Goal: Information Seeking & Learning: Learn about a topic

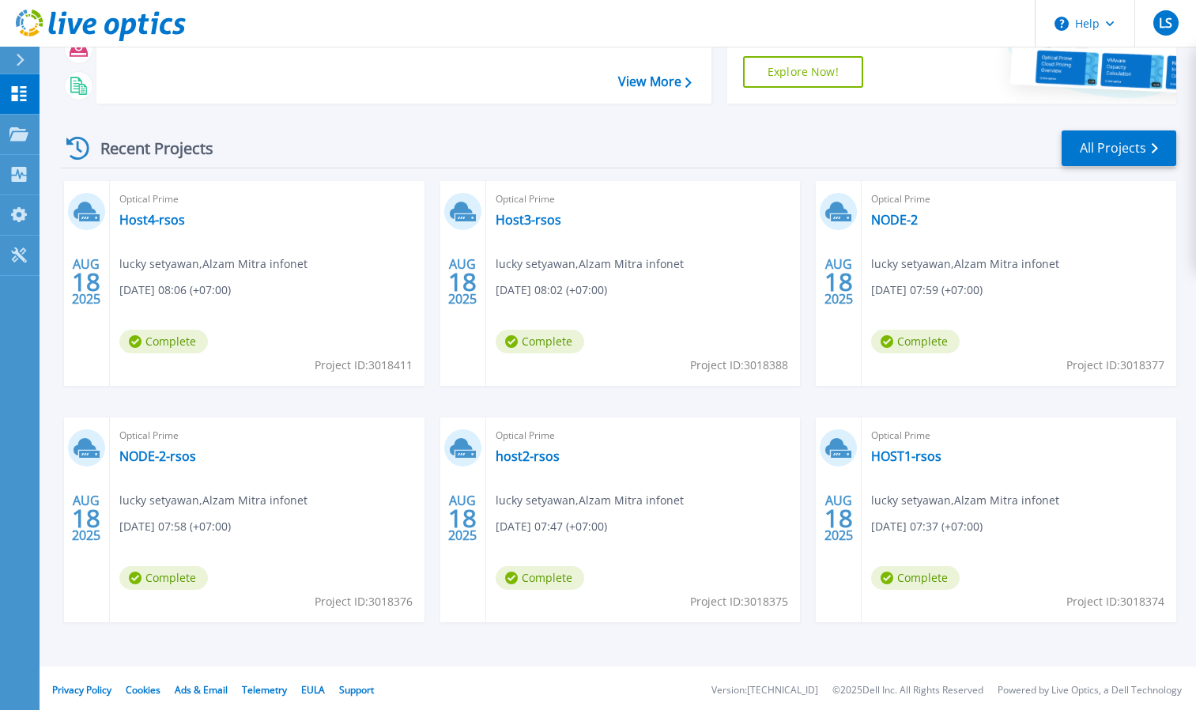
scroll to position [166, 0]
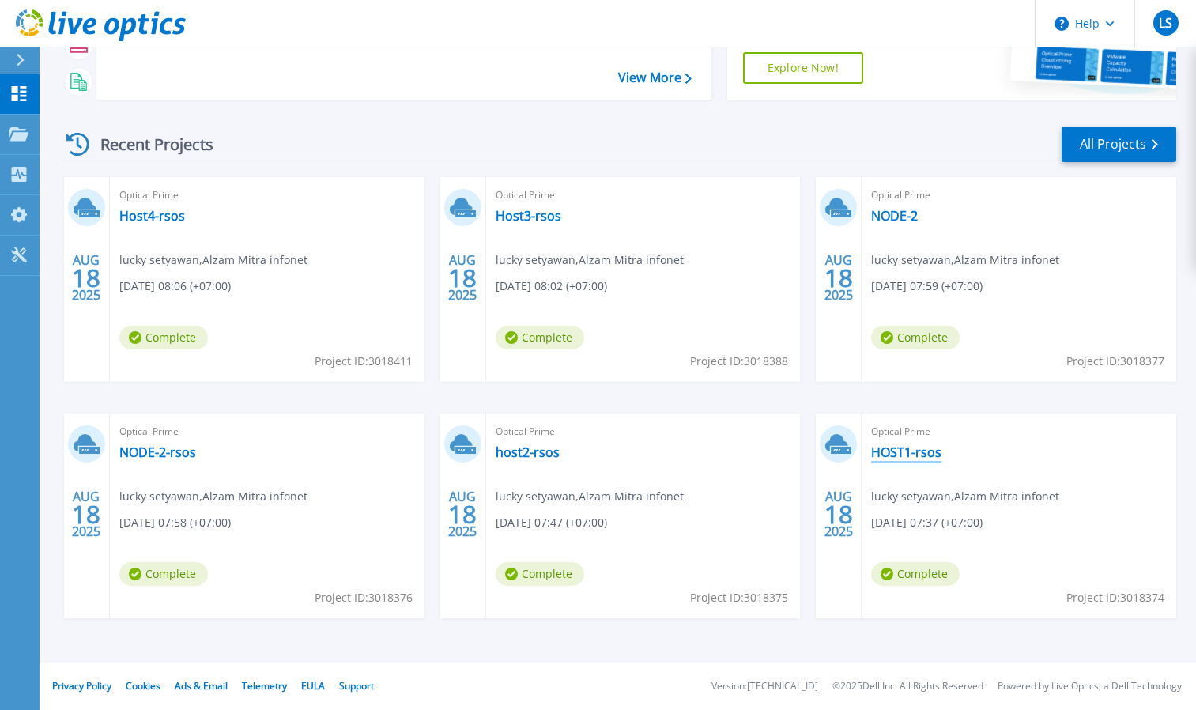
click at [915, 449] on link "HOST1-rsos" at bounding box center [906, 452] width 70 height 16
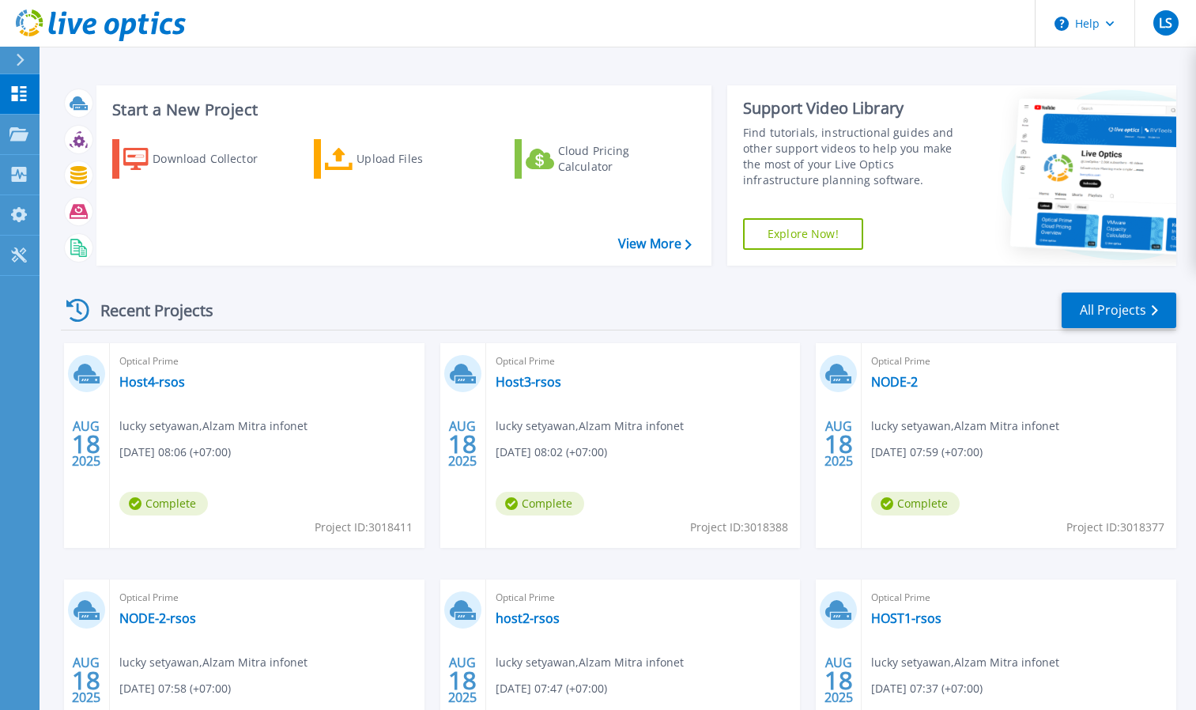
scroll to position [79, 0]
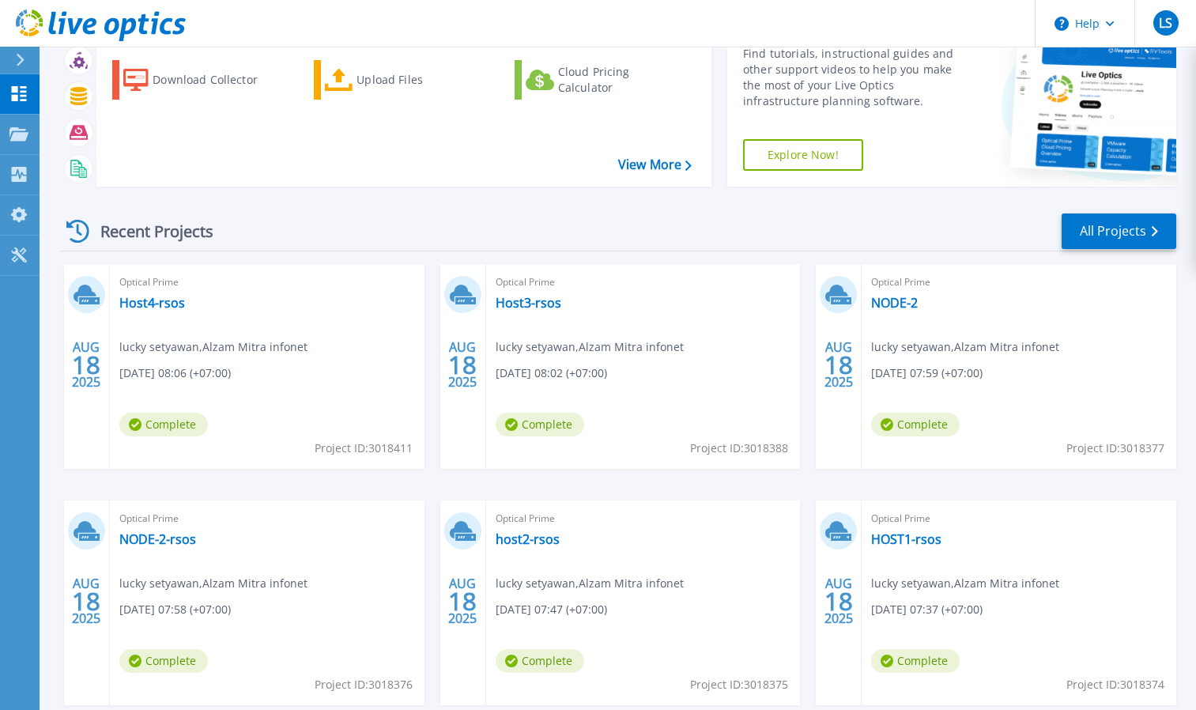
click at [518, 529] on div "Optical Prime host2-rsos lucky setyawan , Alzam Mitra infonet 08/18/2025, 07:47…" at bounding box center [643, 602] width 315 height 205
click at [516, 540] on link "host2-rsos" at bounding box center [527, 539] width 64 height 16
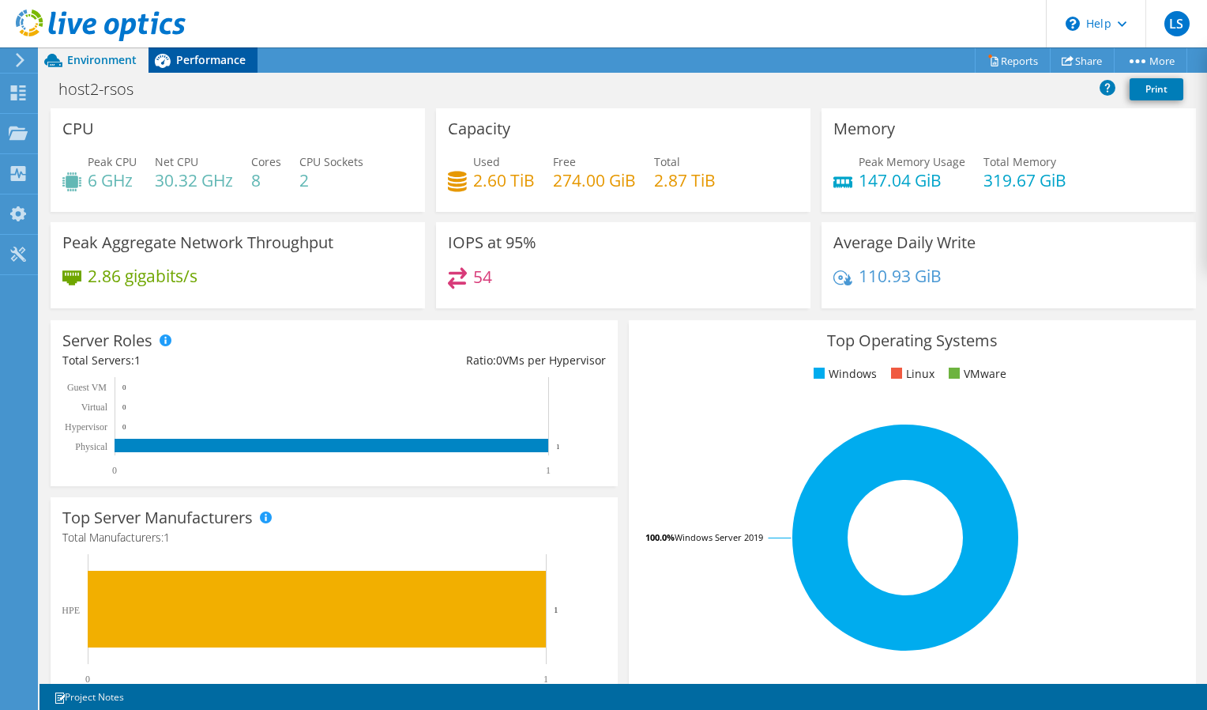
click at [198, 65] on span "Performance" at bounding box center [211, 59] width 70 height 15
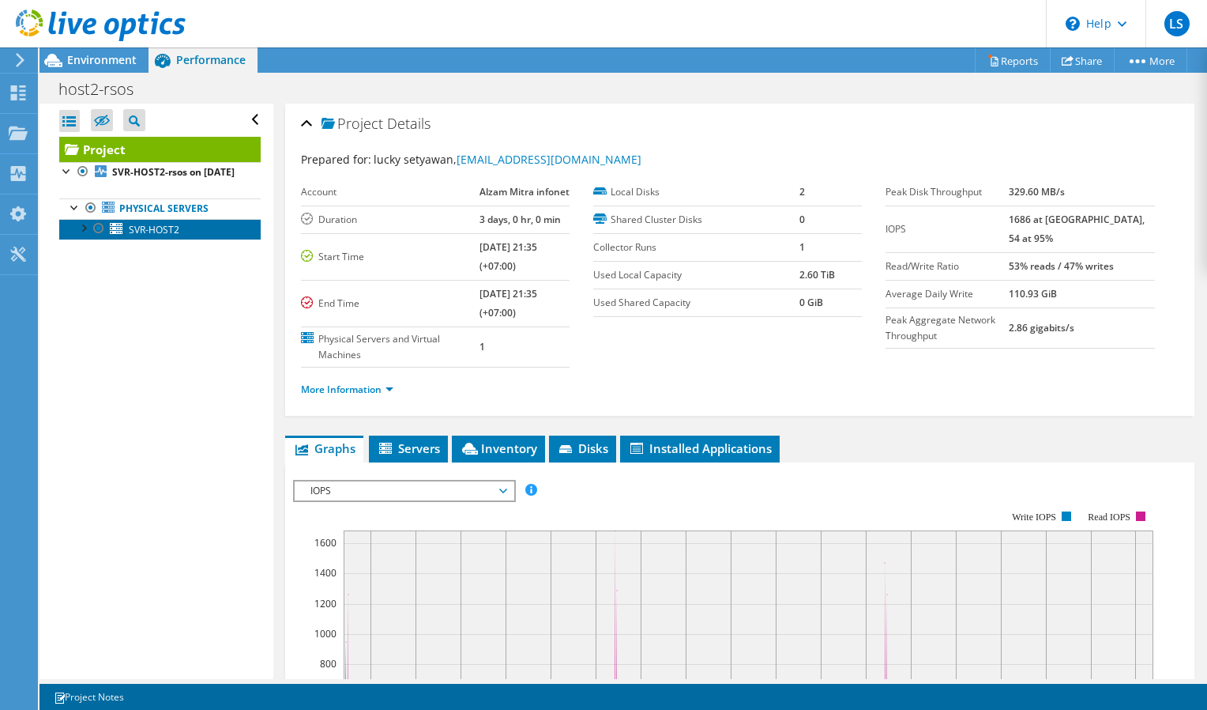
click at [71, 239] on link "SVR-HOST2" at bounding box center [160, 229] width 202 height 21
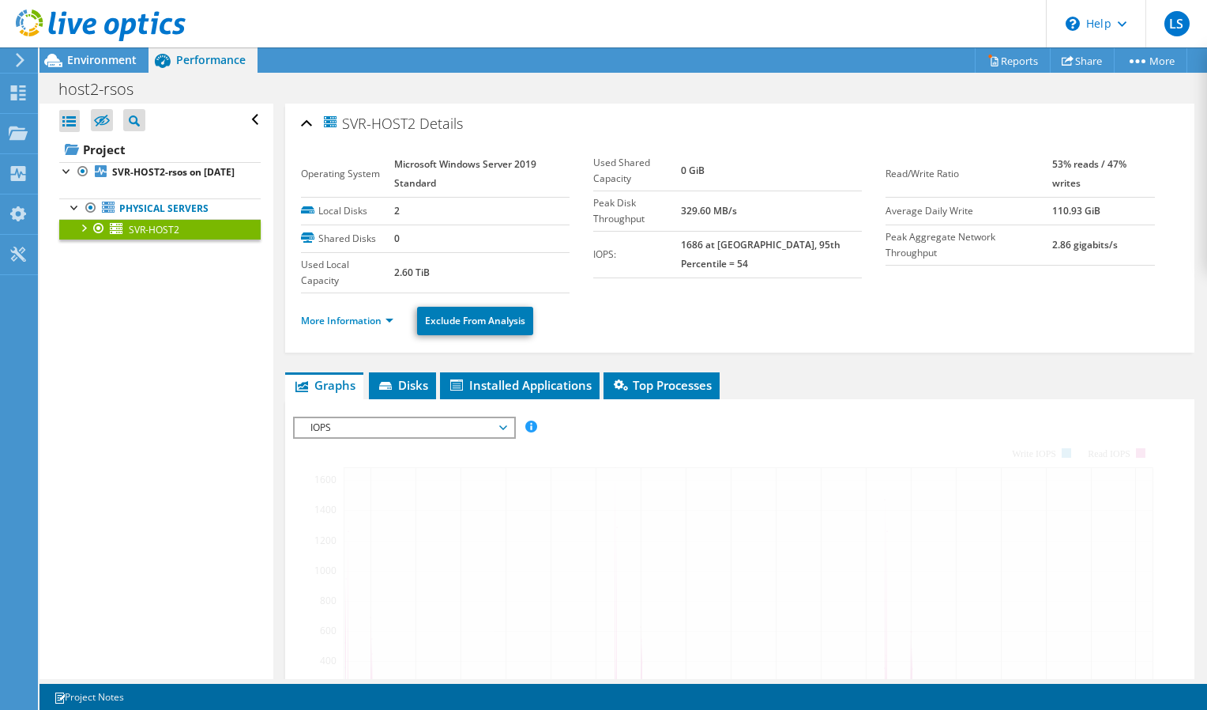
click at [81, 235] on div at bounding box center [83, 227] width 16 height 16
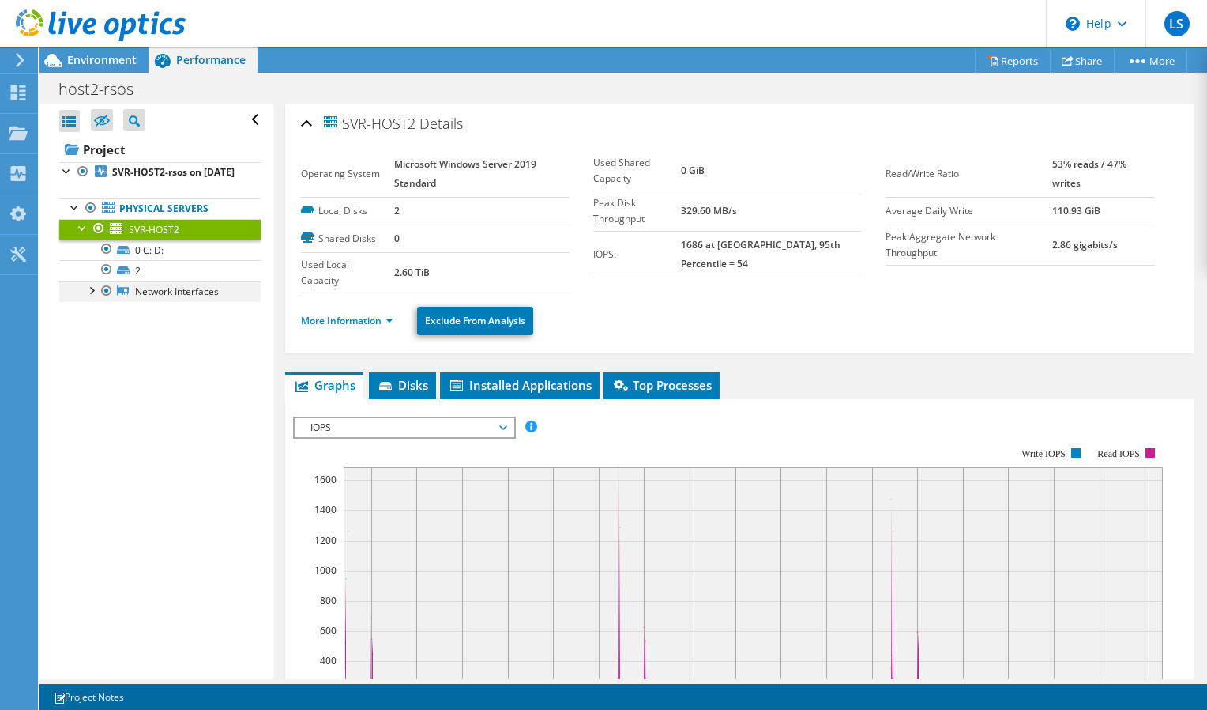
click at [90, 296] on div at bounding box center [91, 289] width 16 height 16
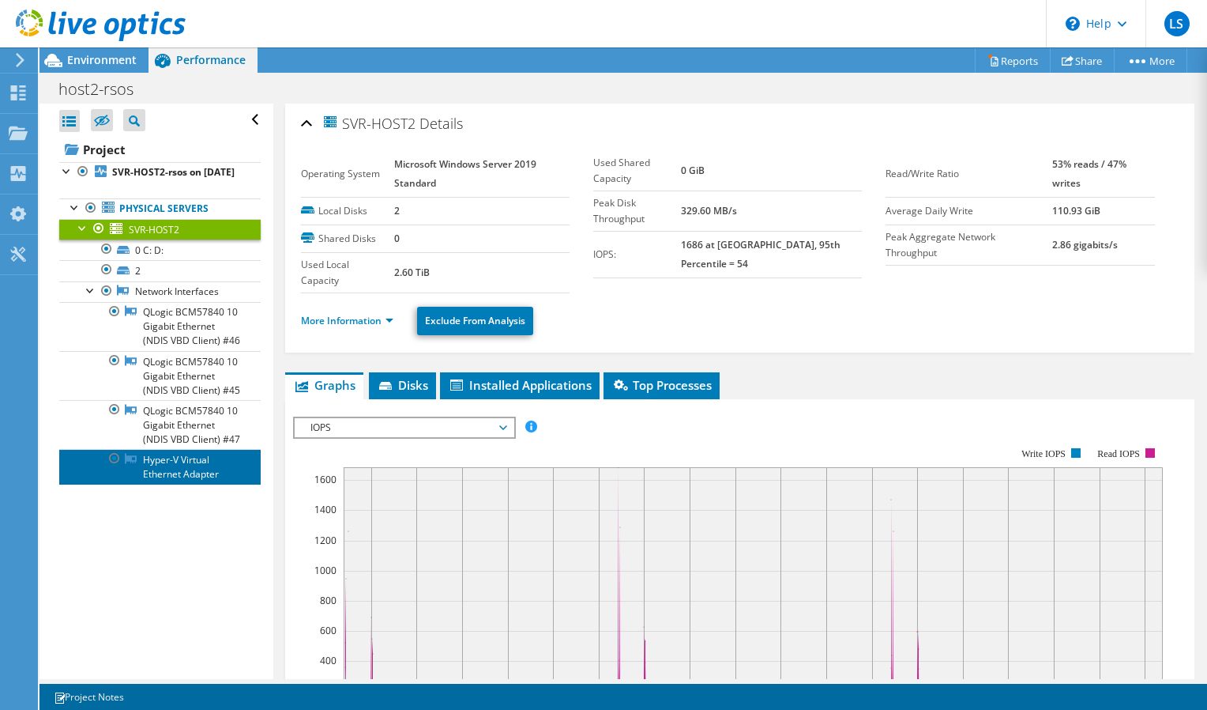
click at [155, 484] on link "Hyper-V Virtual Ethernet Adapter" at bounding box center [160, 466] width 202 height 35
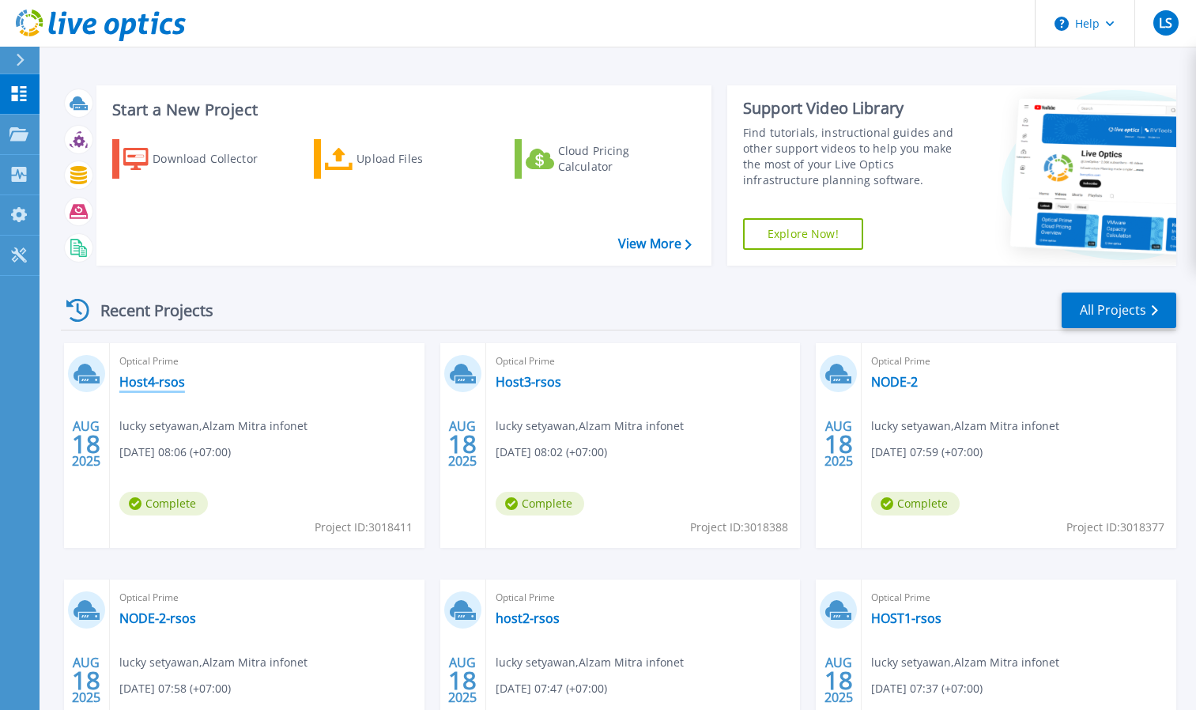
click at [171, 379] on link "Host4-rsos" at bounding box center [152, 382] width 66 height 16
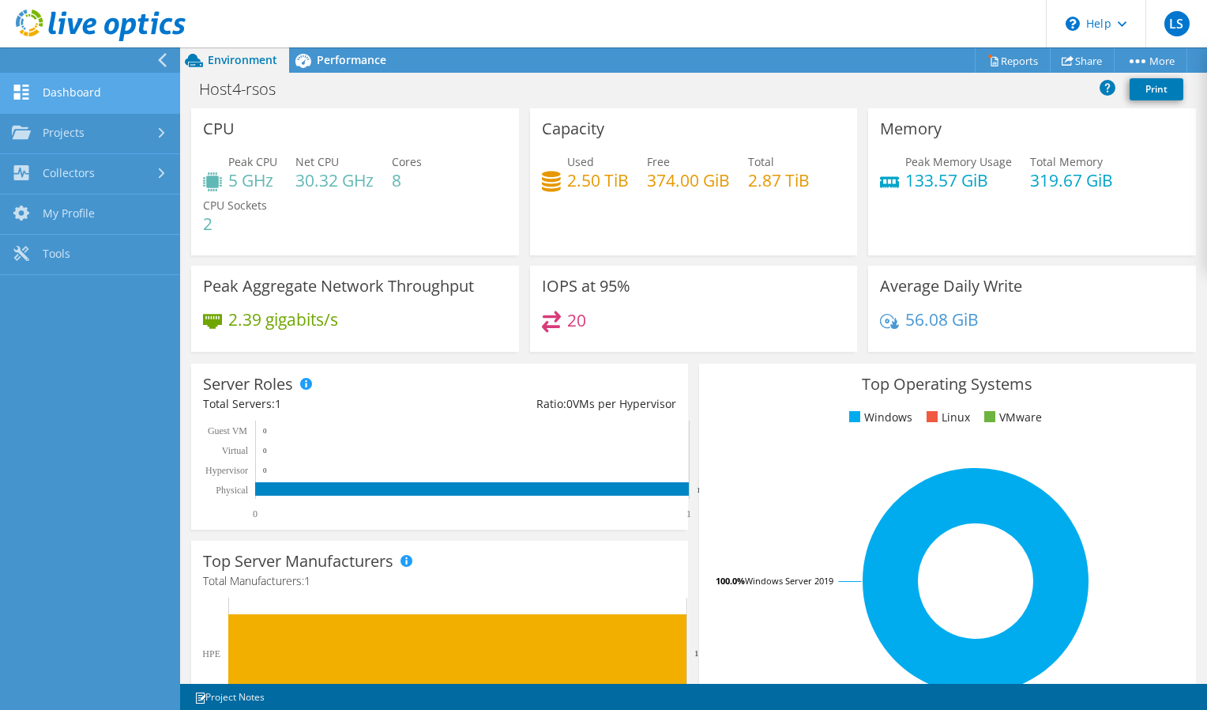
click at [65, 92] on link "Dashboard" at bounding box center [90, 93] width 180 height 40
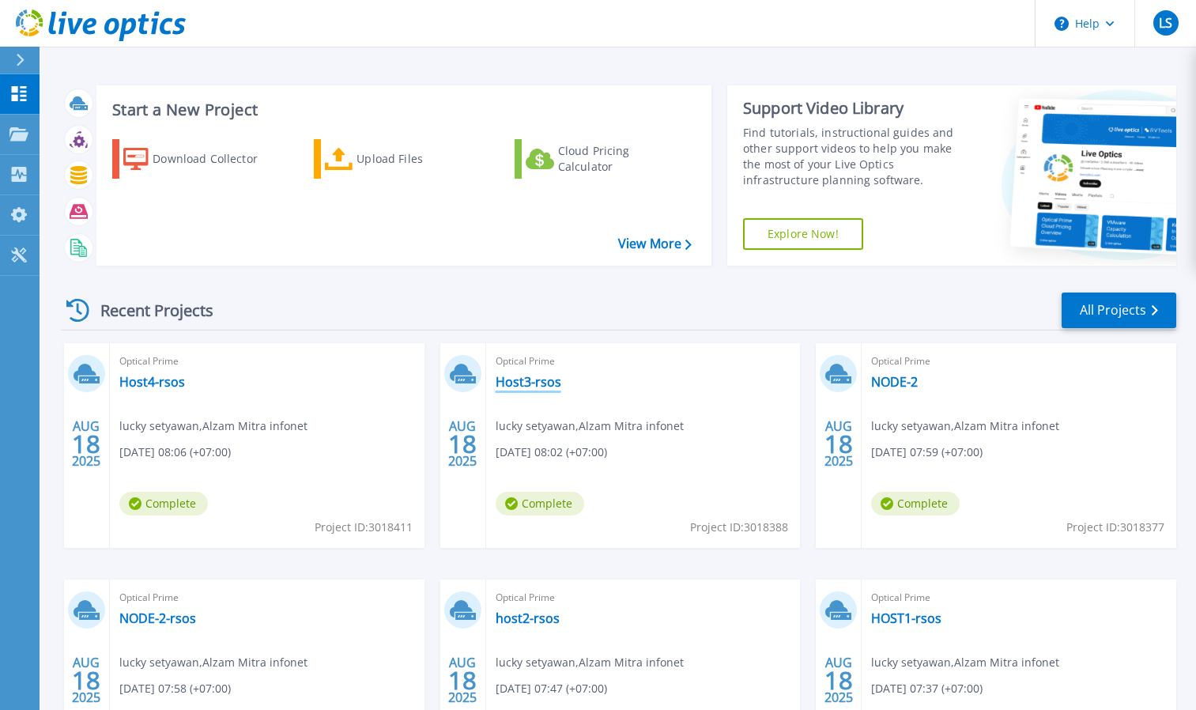
click at [529, 380] on link "Host3-rsos" at bounding box center [528, 382] width 66 height 16
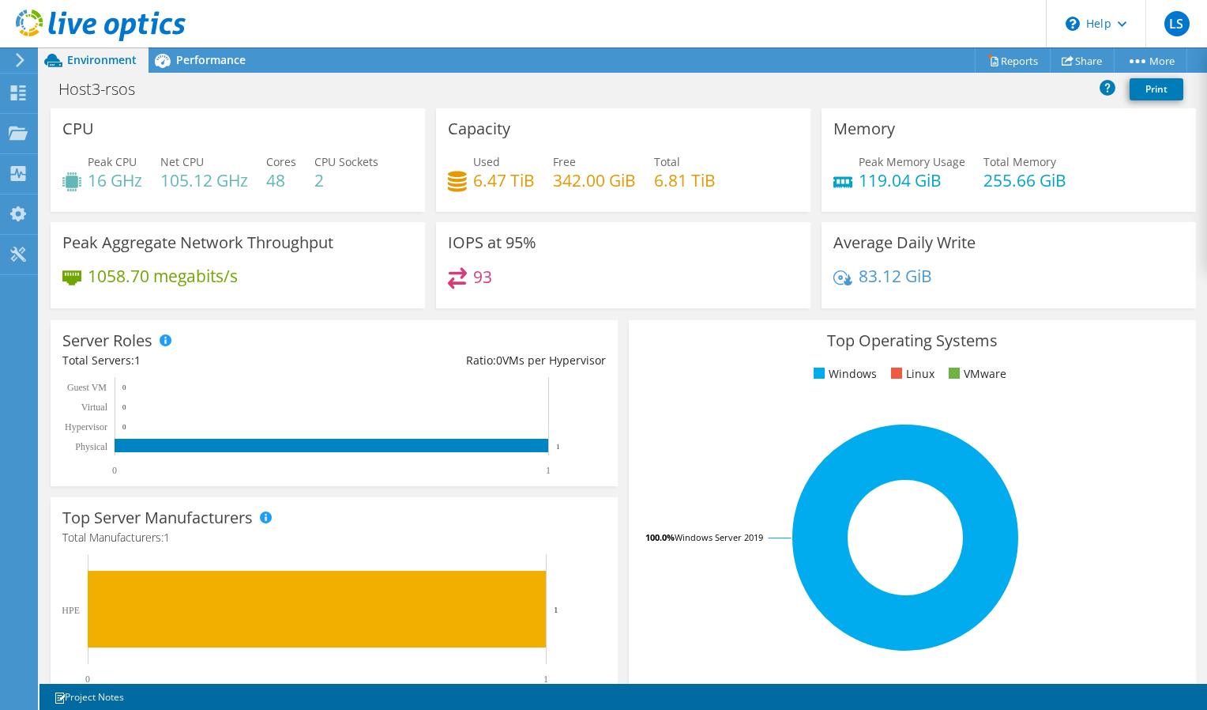
scroll to position [79, 0]
click at [183, 62] on span "Performance" at bounding box center [211, 59] width 70 height 15
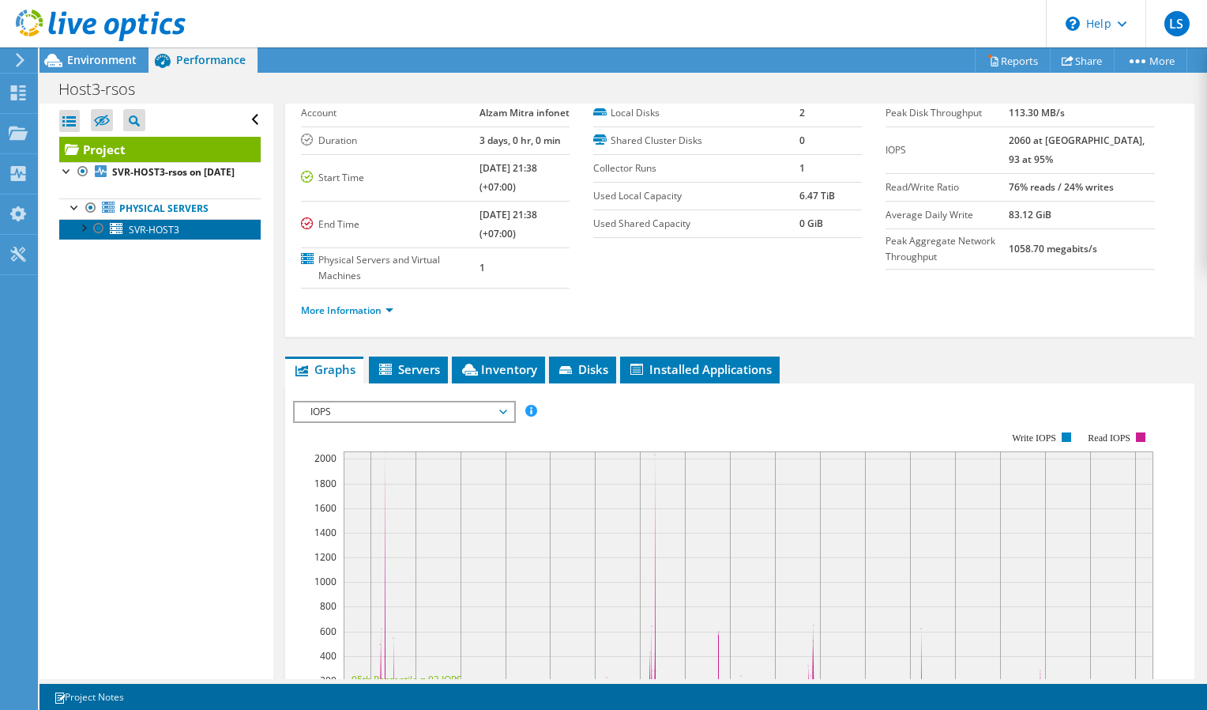
click at [74, 239] on link "SVR-HOST3" at bounding box center [160, 229] width 202 height 21
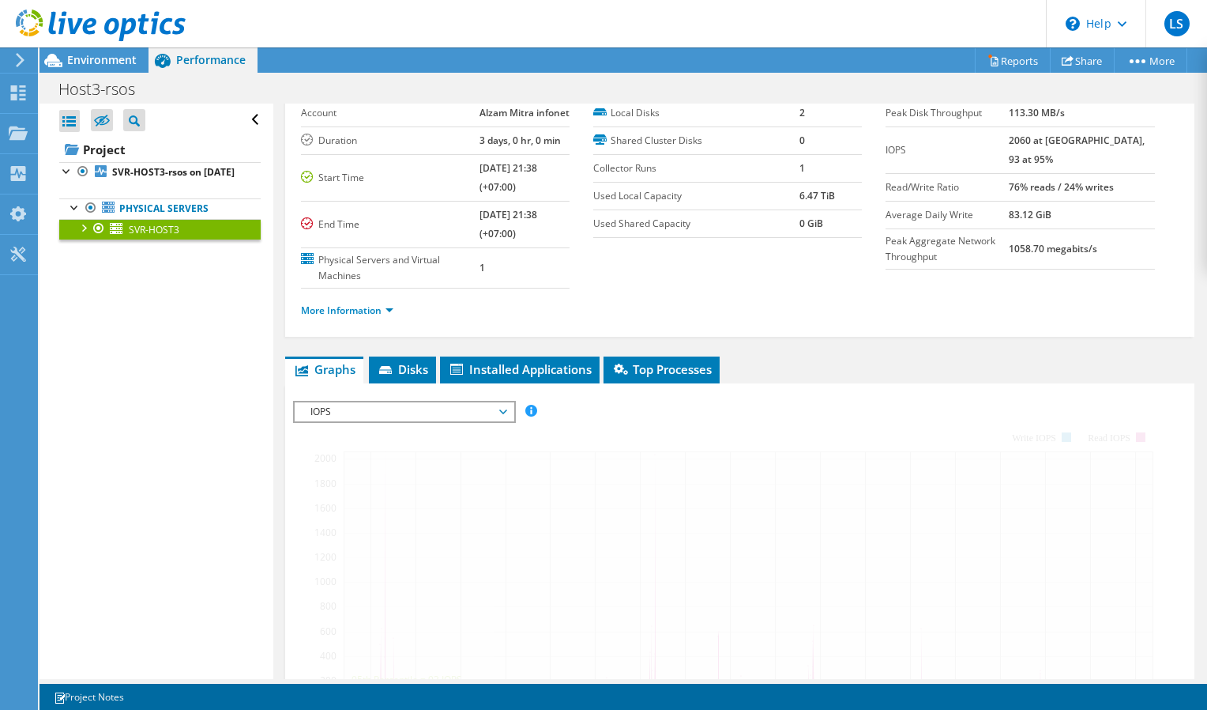
click at [77, 235] on div at bounding box center [83, 227] width 16 height 16
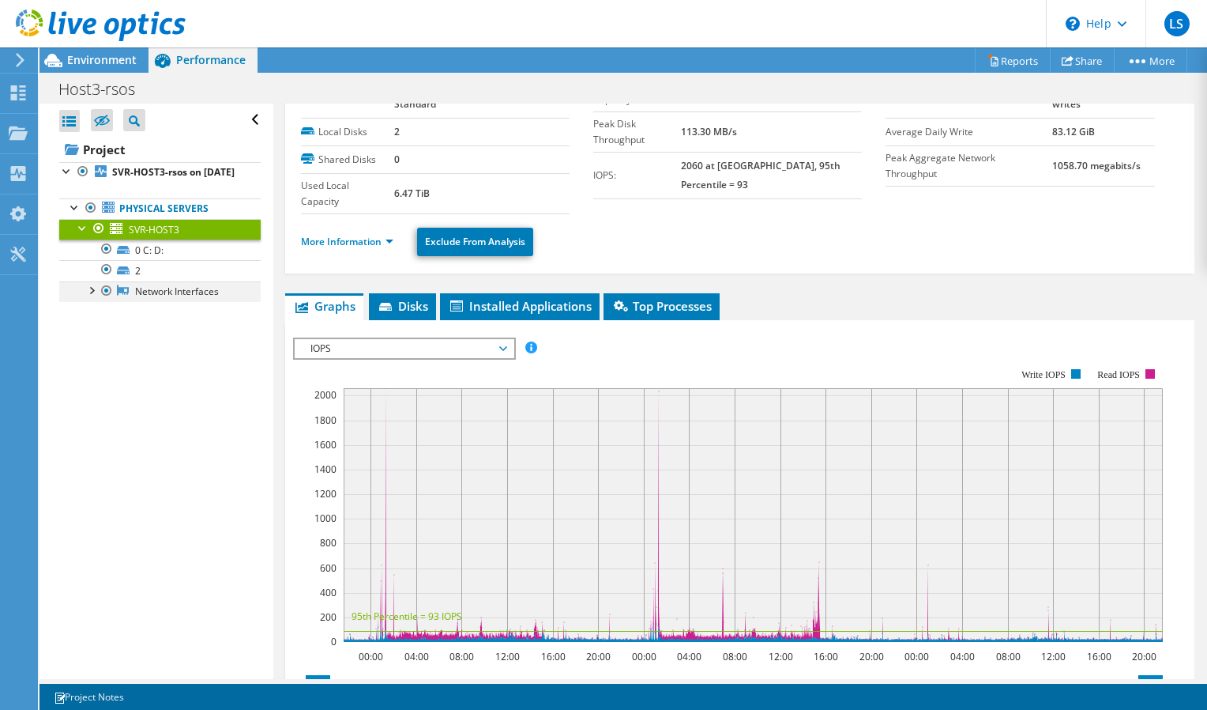
click at [87, 297] on div at bounding box center [91, 289] width 16 height 16
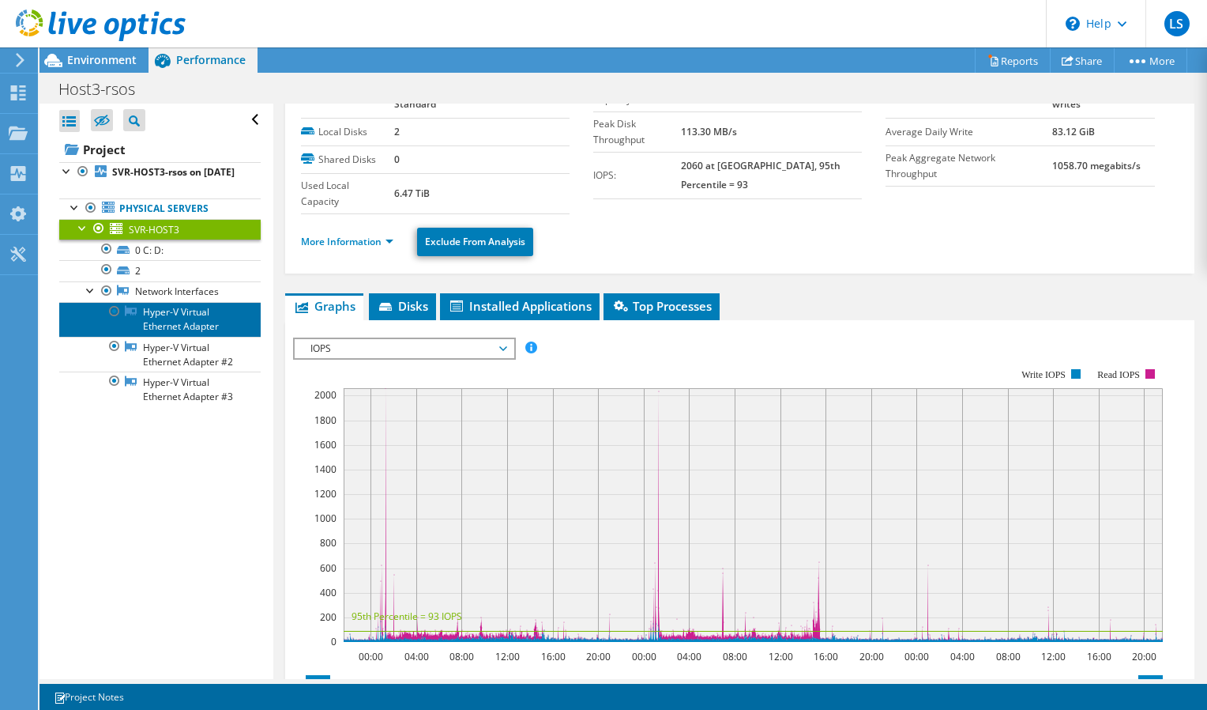
click at [176, 337] on link "Hyper-V Virtual Ethernet Adapter" at bounding box center [160, 319] width 202 height 35
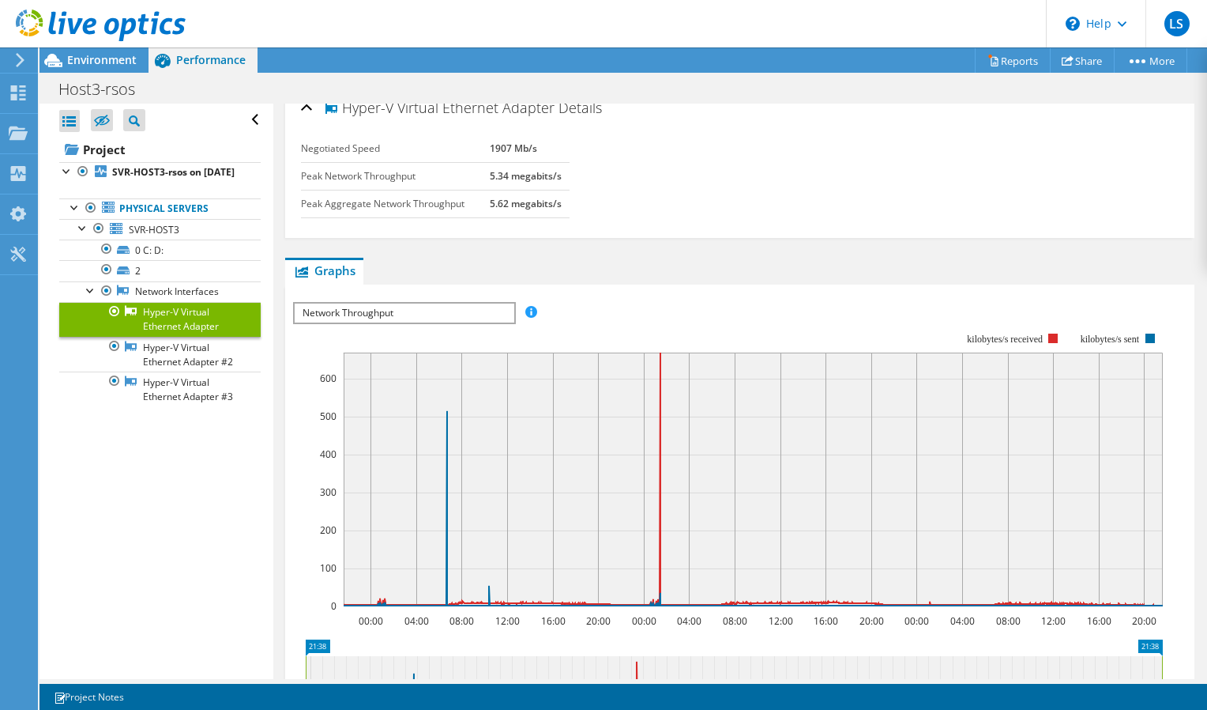
scroll to position [0, 0]
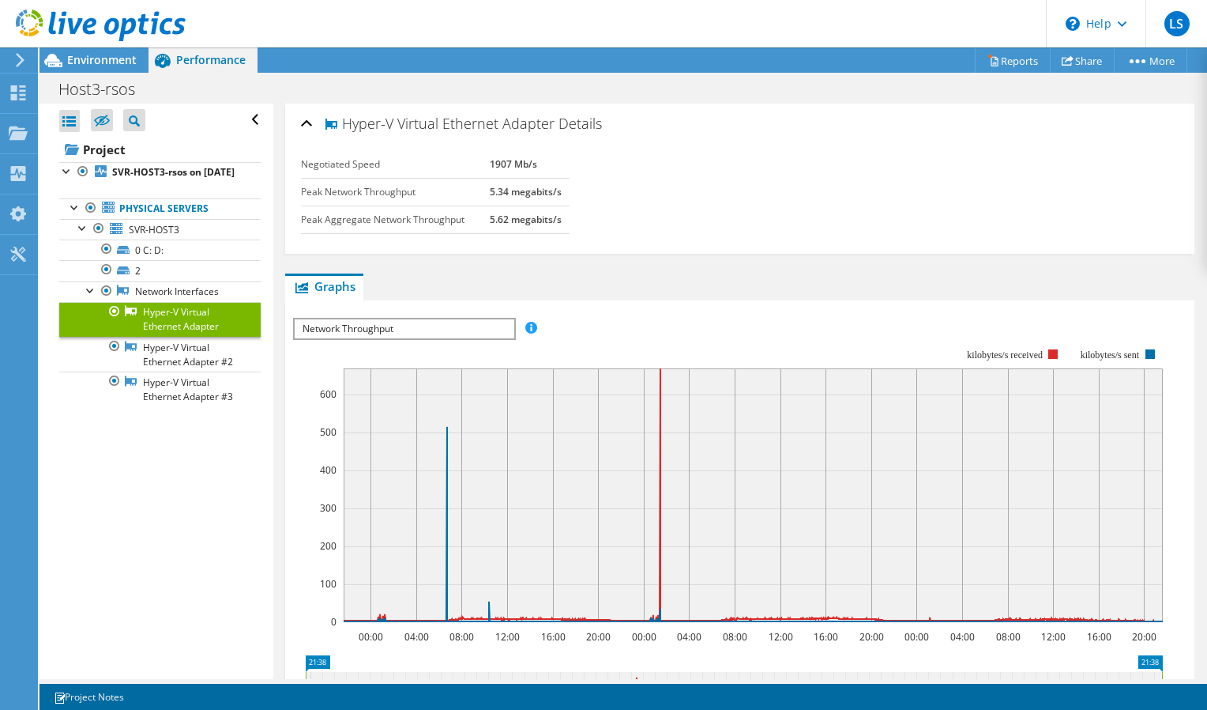
click at [459, 323] on span "Network Throughput" at bounding box center [404, 328] width 219 height 19
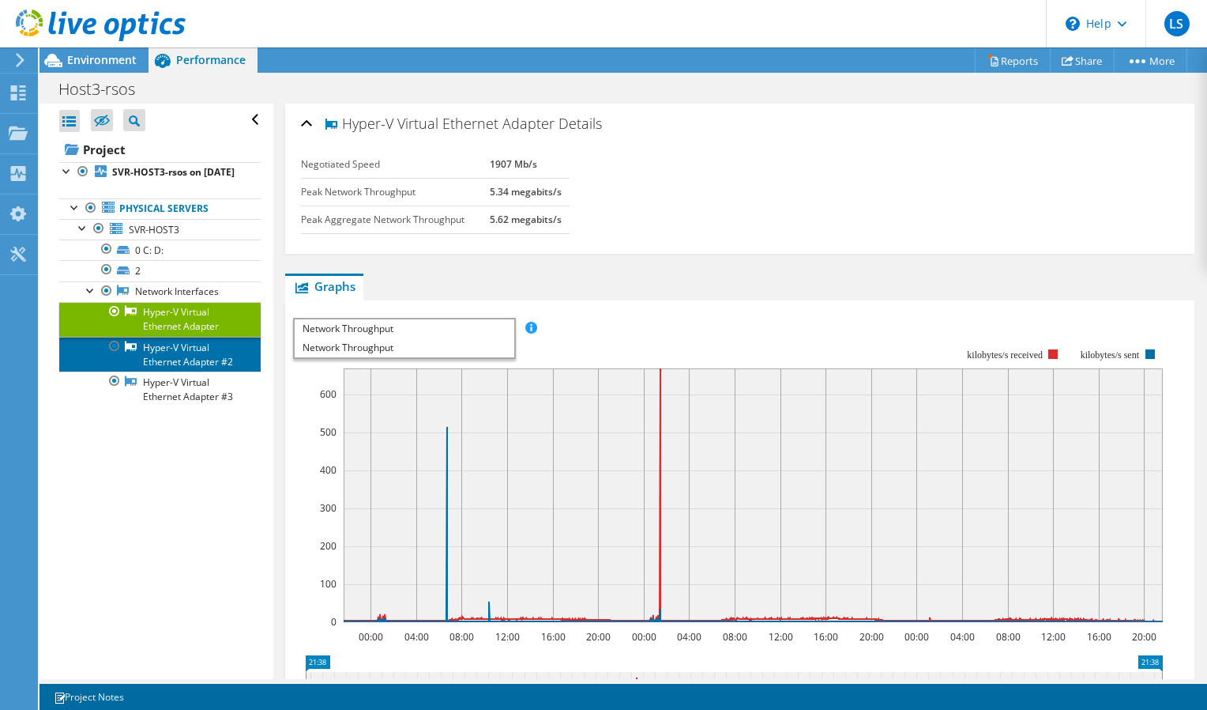
click at [206, 371] on link "Hyper-V Virtual Ethernet Adapter #2" at bounding box center [160, 354] width 202 height 35
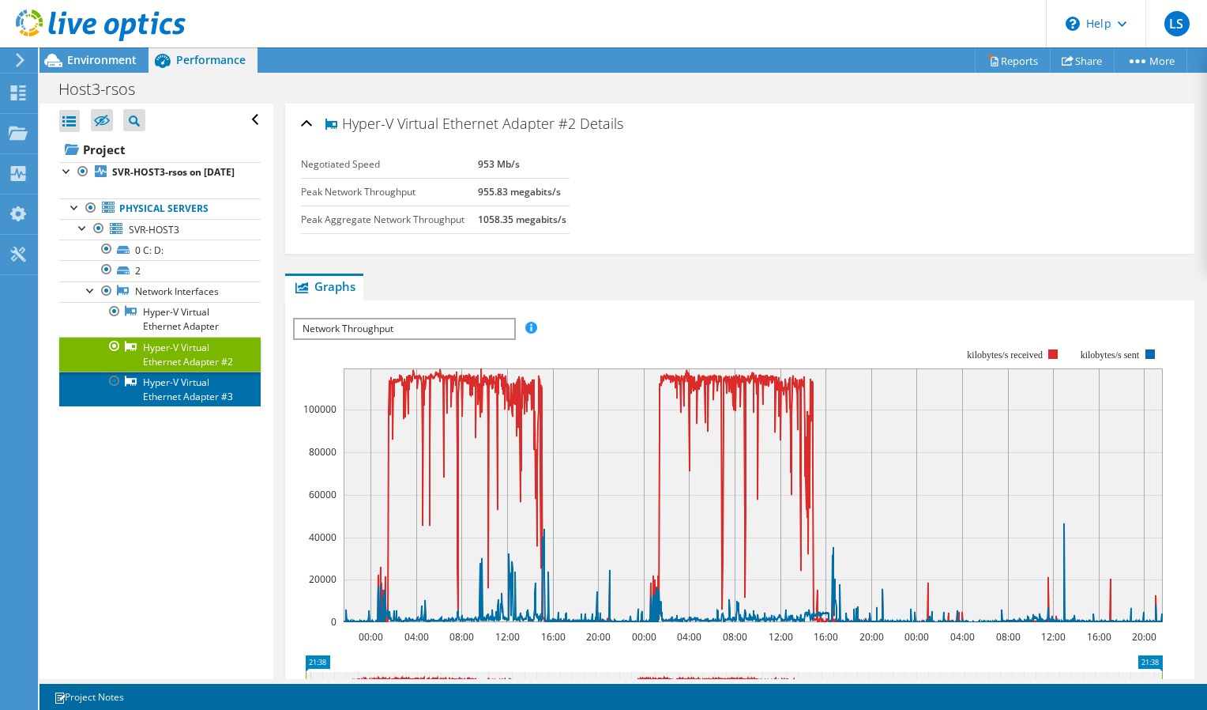
click at [175, 406] on link "Hyper-V Virtual Ethernet Adapter #3" at bounding box center [160, 388] width 202 height 35
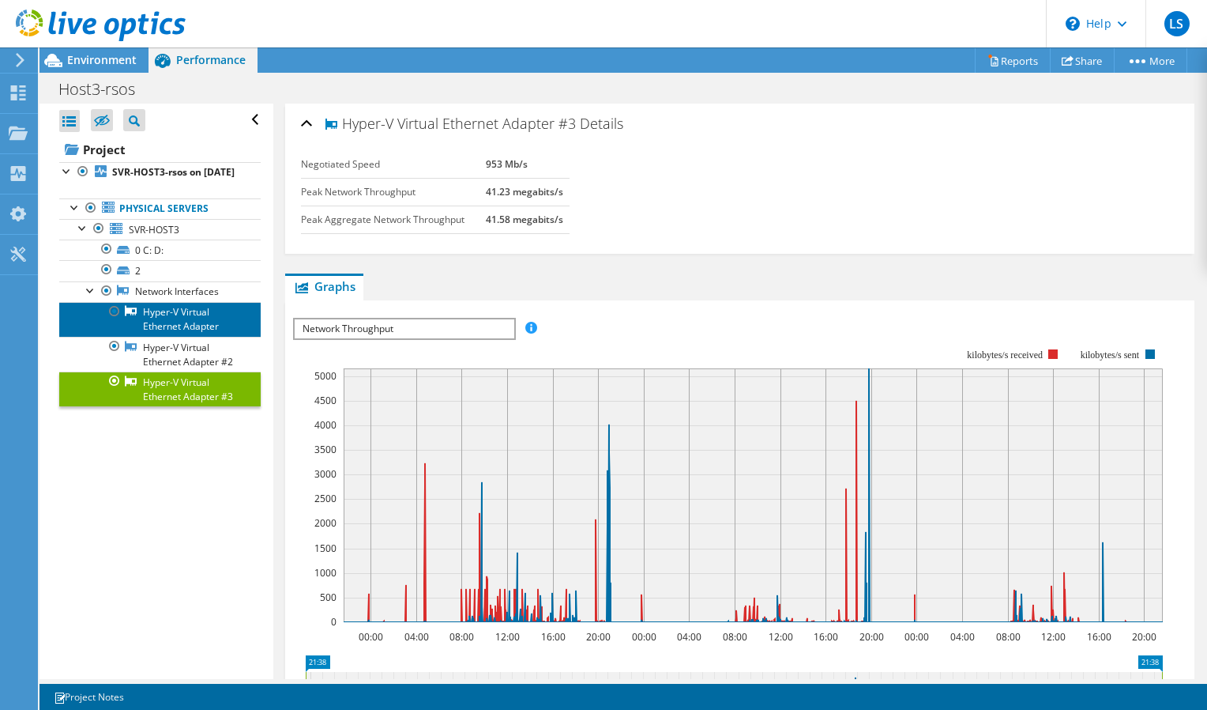
click at [194, 337] on link "Hyper-V Virtual Ethernet Adapter" at bounding box center [160, 319] width 202 height 35
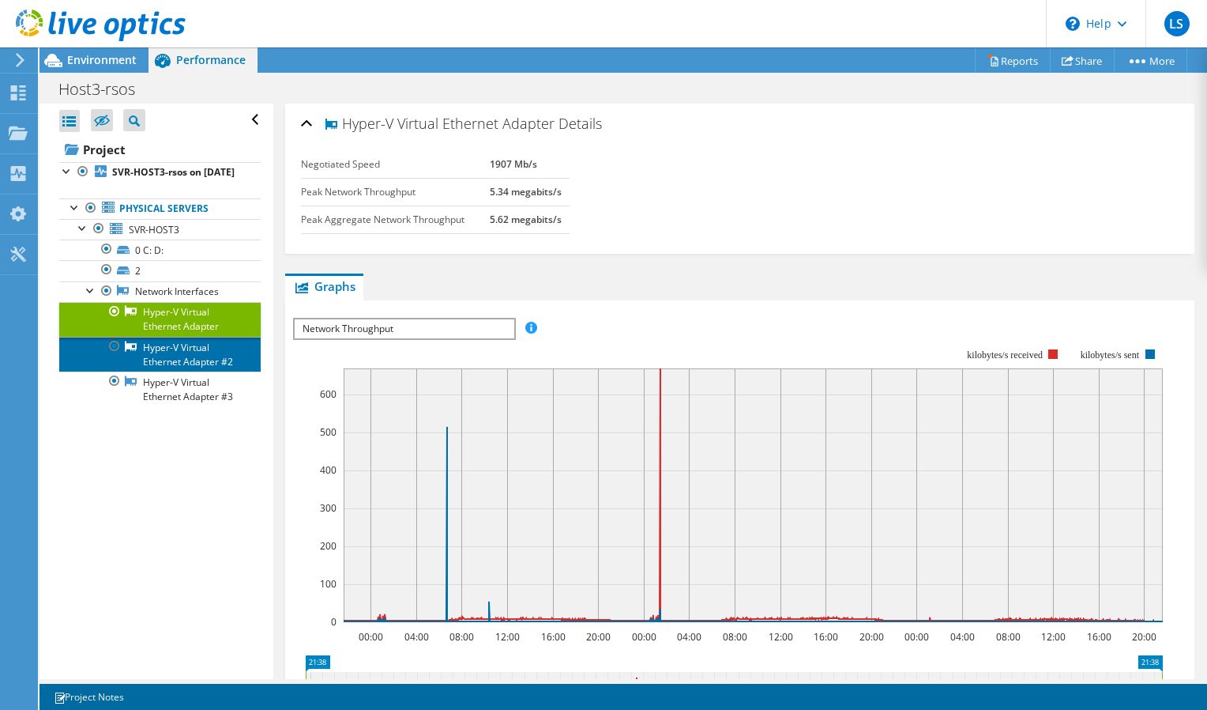
click at [188, 371] on link "Hyper-V Virtual Ethernet Adapter #2" at bounding box center [160, 354] width 202 height 35
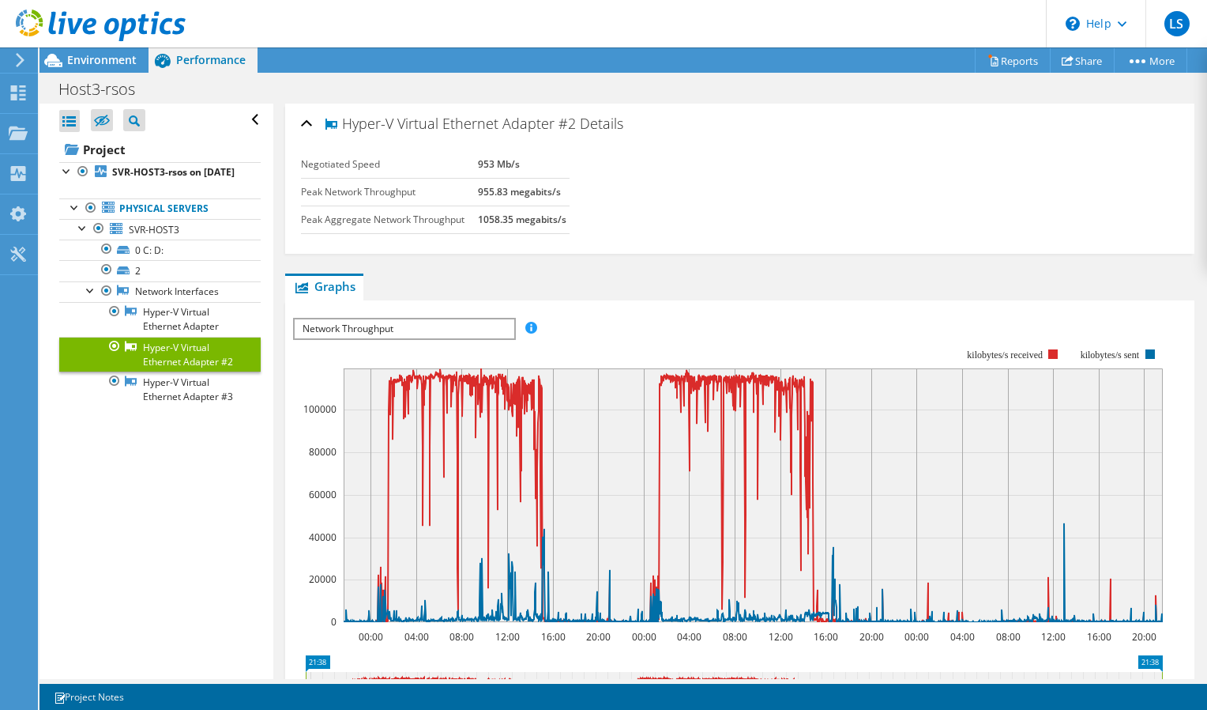
click at [17, 57] on icon at bounding box center [20, 60] width 12 height 14
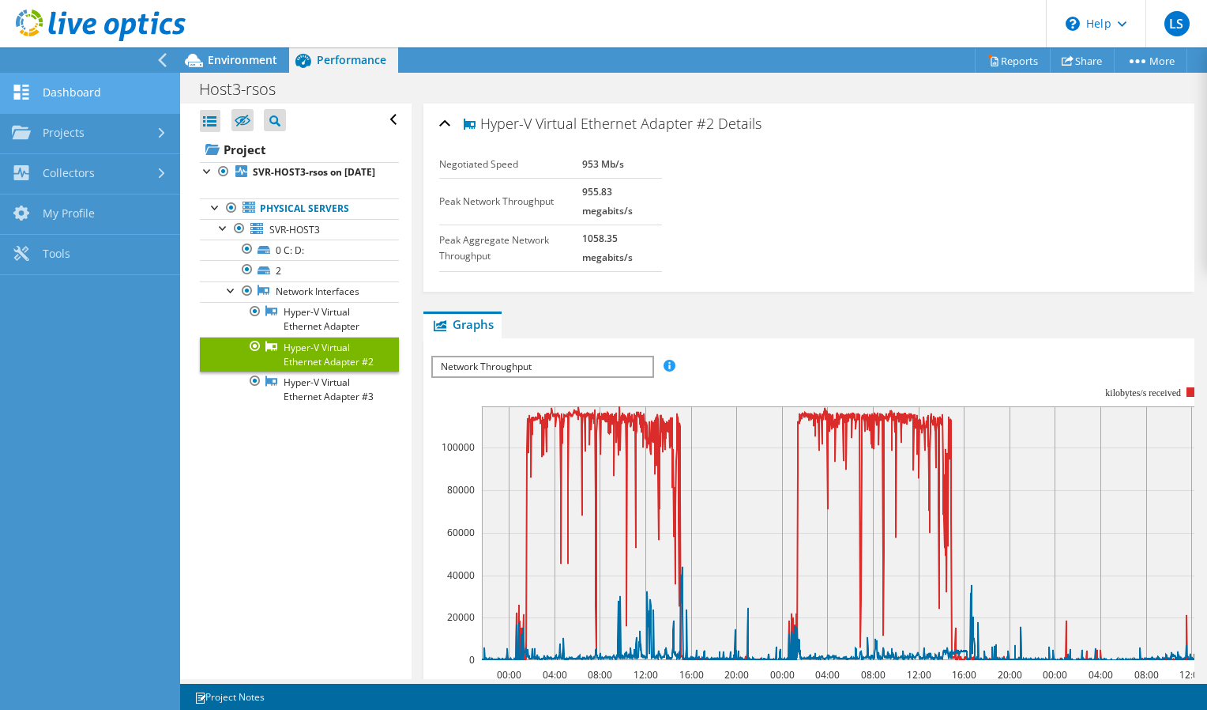
click at [100, 98] on link "Dashboard" at bounding box center [90, 93] width 180 height 40
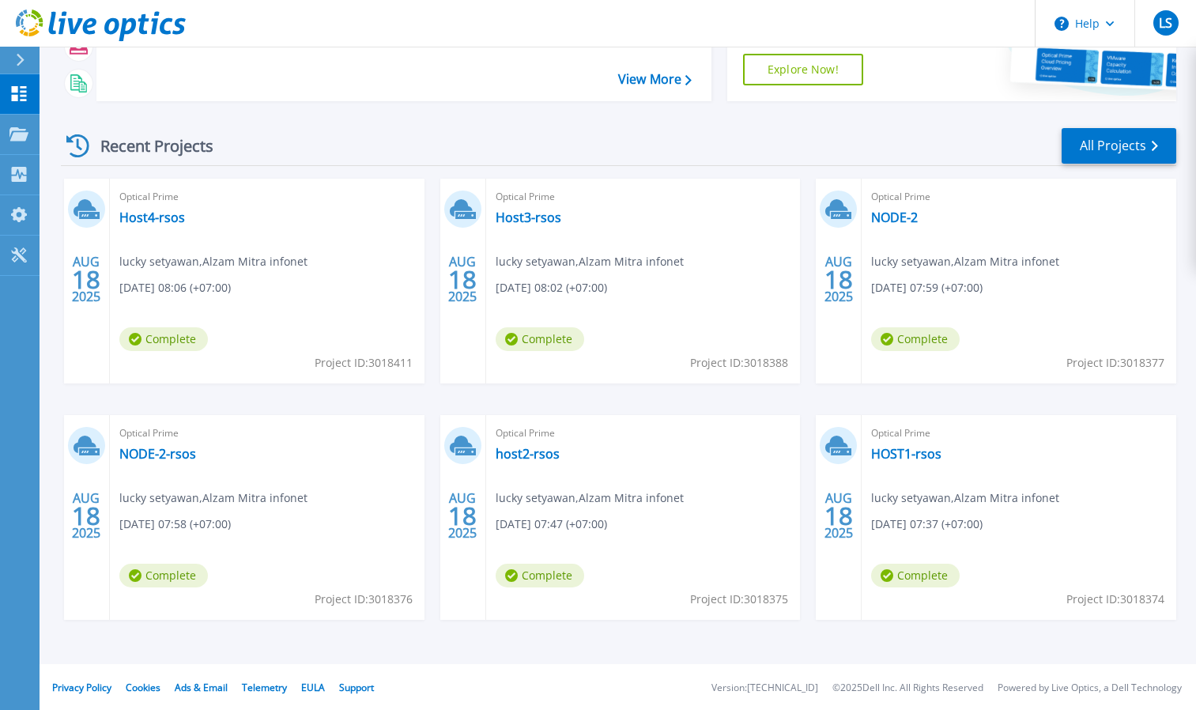
scroll to position [166, 0]
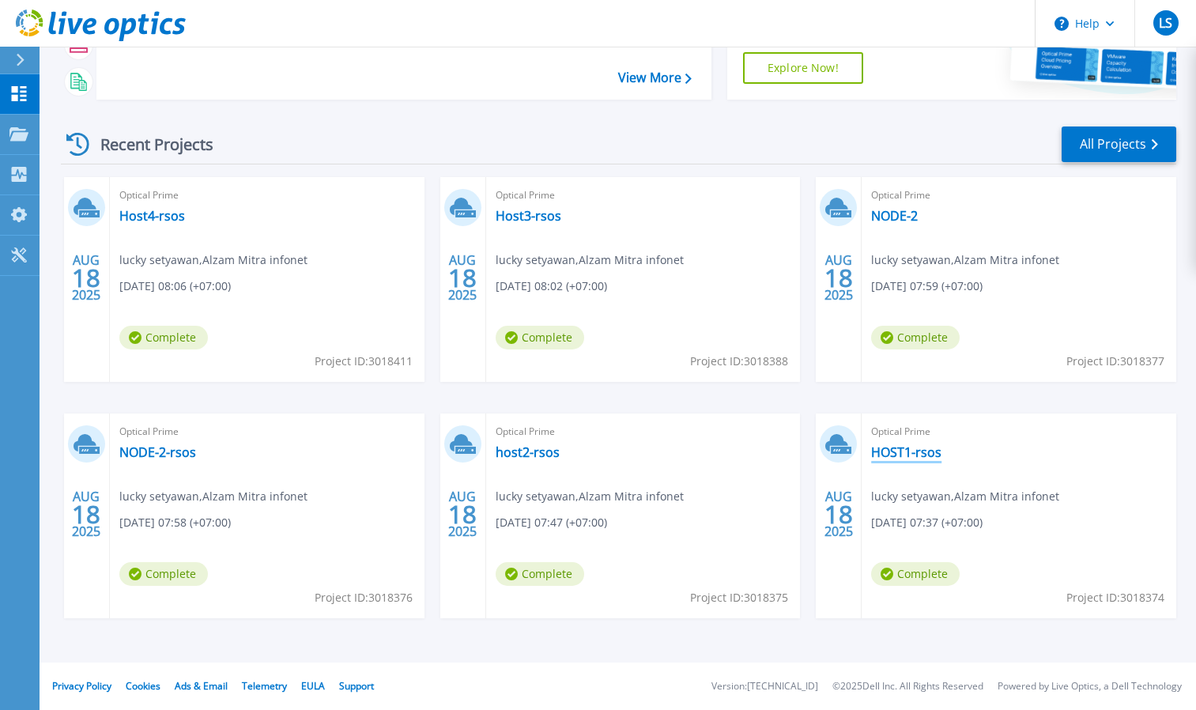
click at [896, 450] on link "HOST1-rsos" at bounding box center [906, 452] width 70 height 16
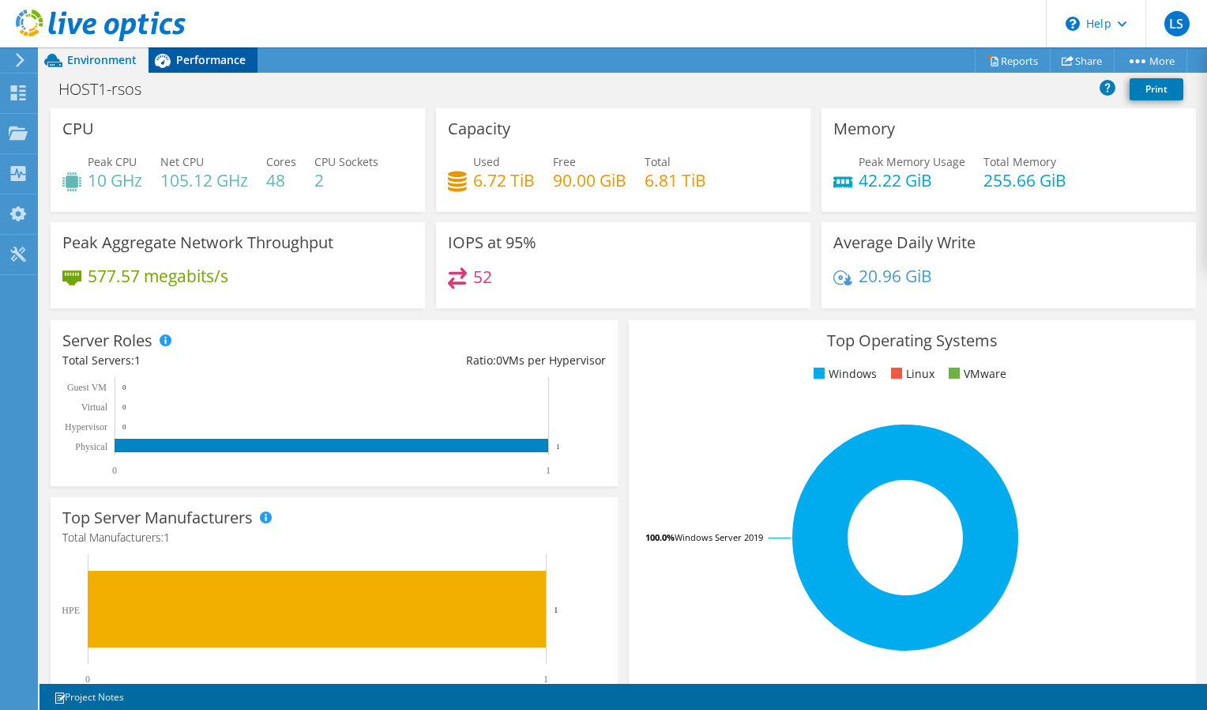
click at [192, 70] on div "Performance" at bounding box center [203, 59] width 109 height 25
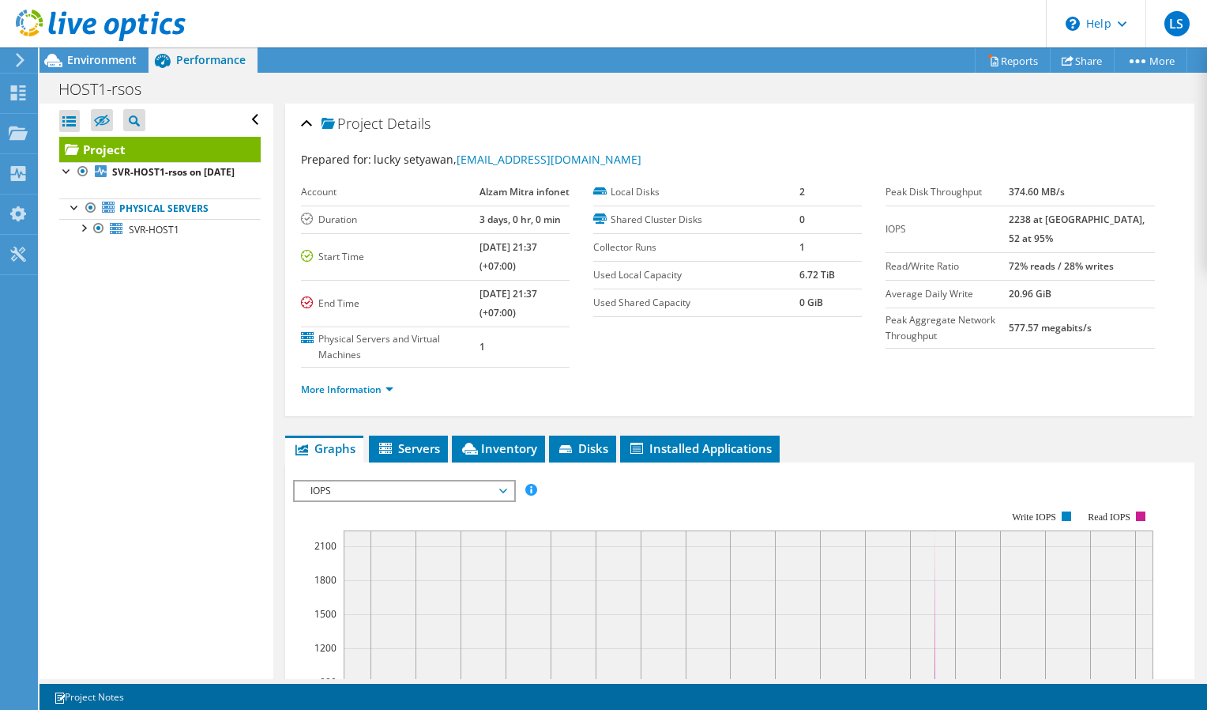
click at [401, 487] on span "IOPS" at bounding box center [404, 490] width 203 height 19
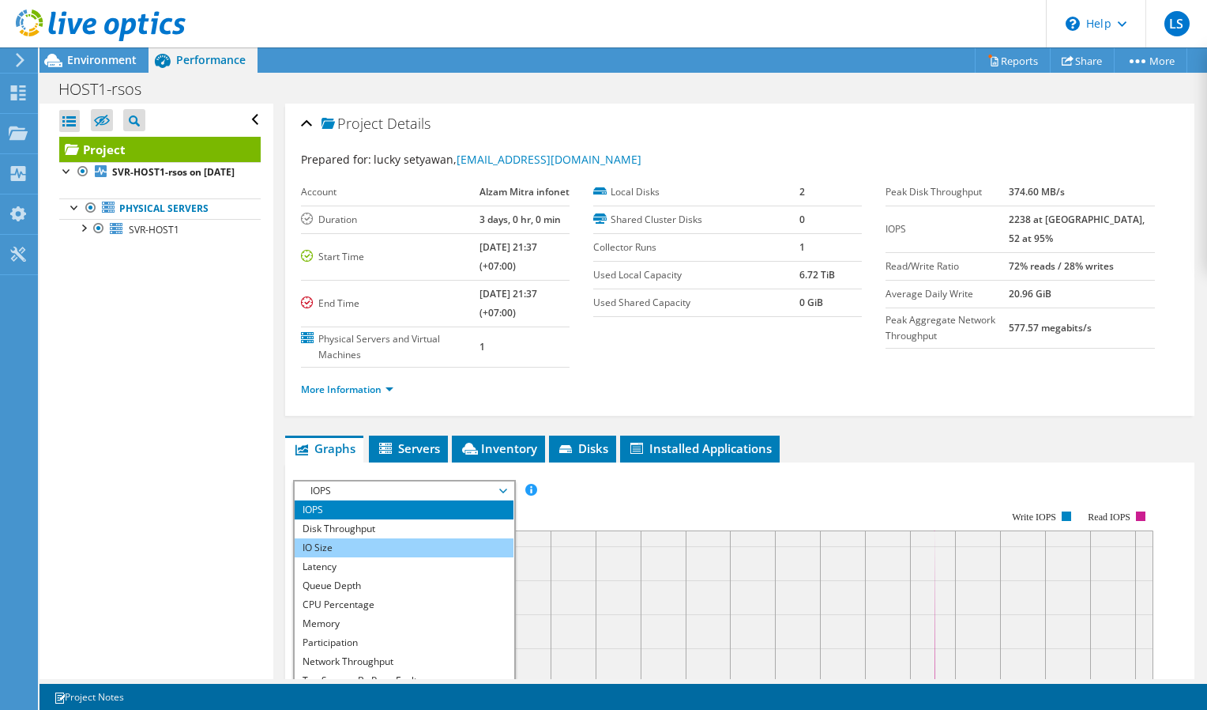
scroll to position [79, 0]
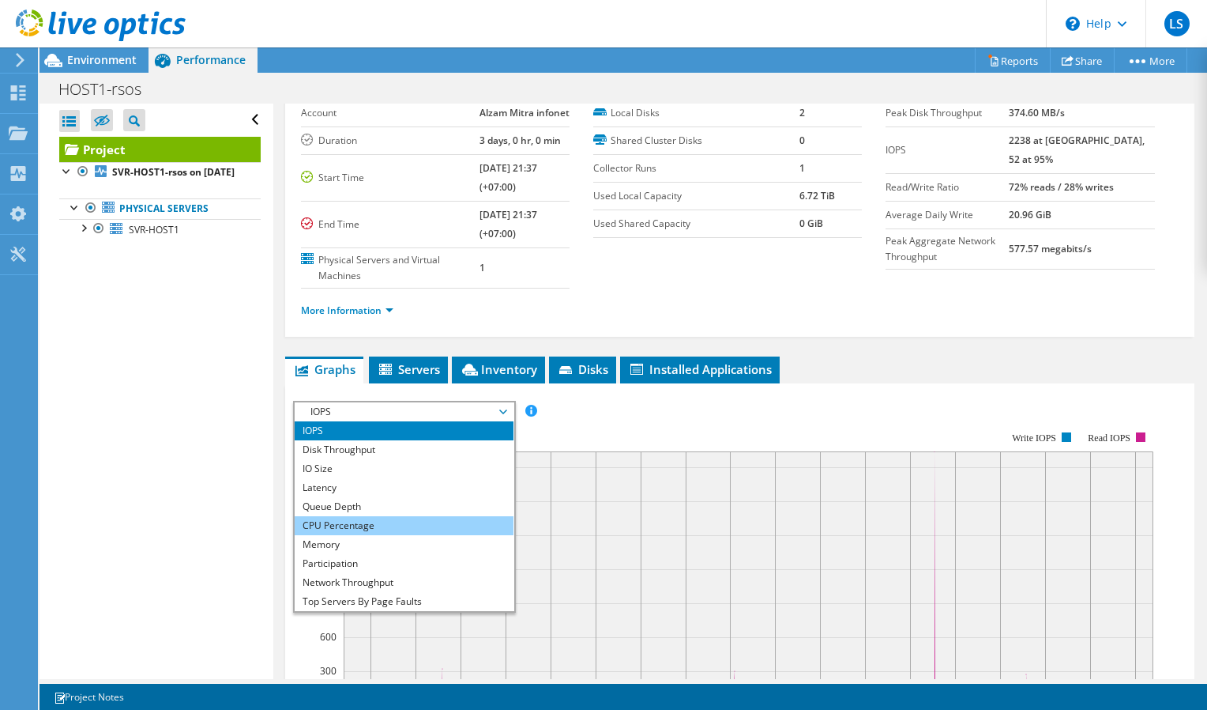
click at [351, 523] on li "CPU Percentage" at bounding box center [404, 525] width 219 height 19
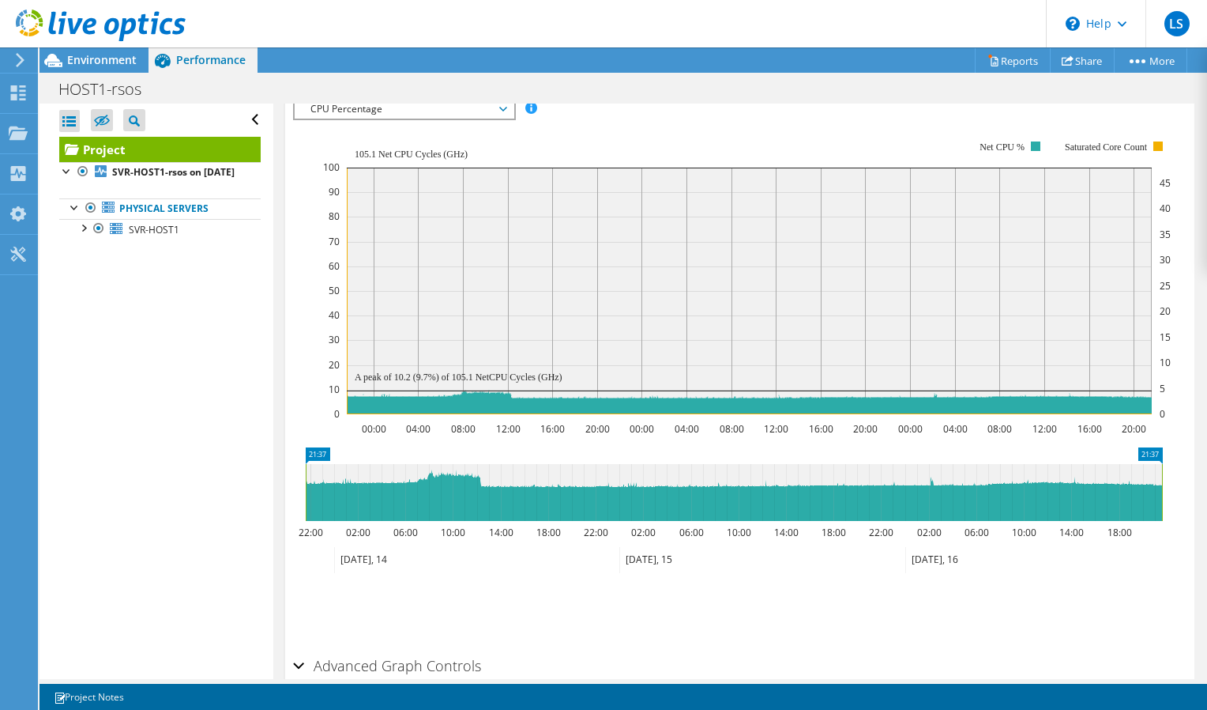
scroll to position [303, 0]
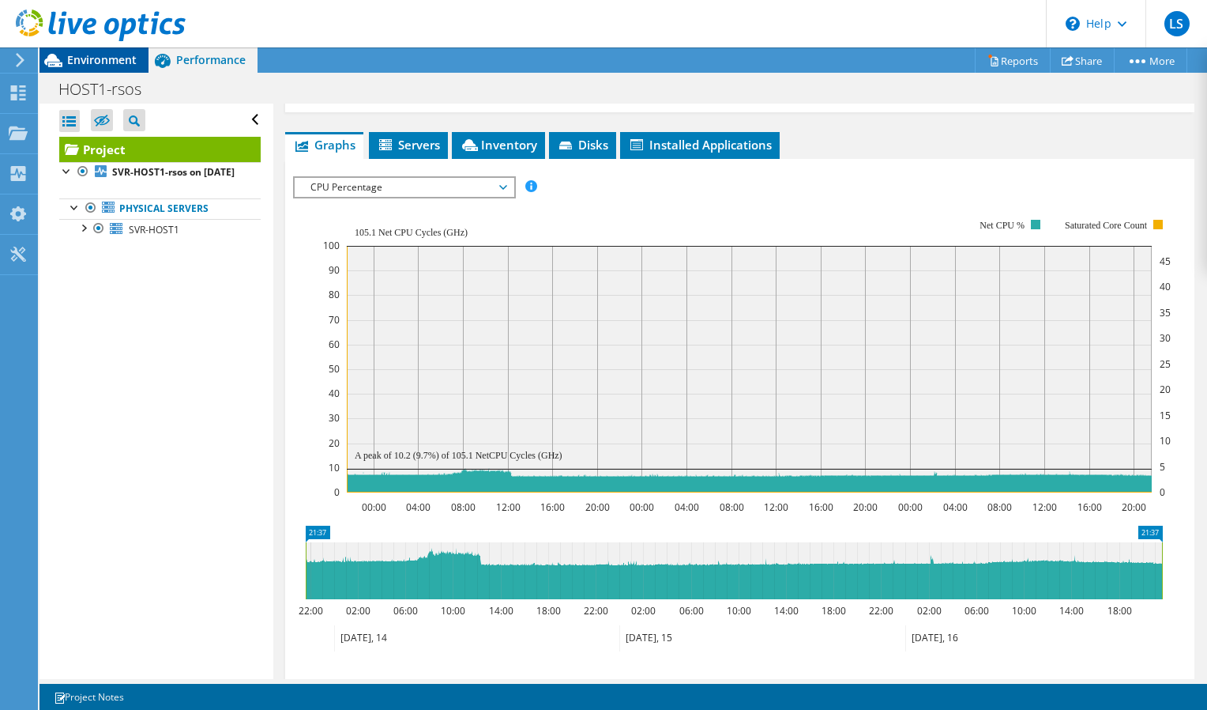
click at [81, 55] on span "Environment" at bounding box center [102, 59] width 70 height 15
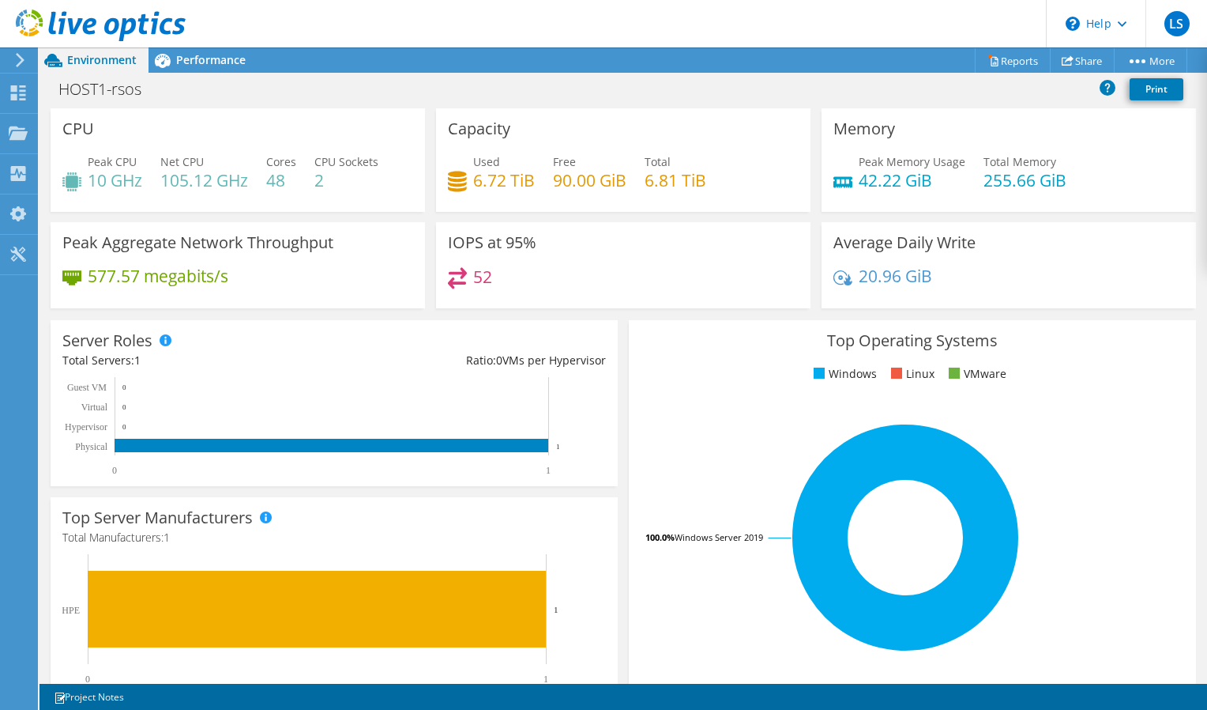
click at [21, 58] on use at bounding box center [20, 60] width 9 height 14
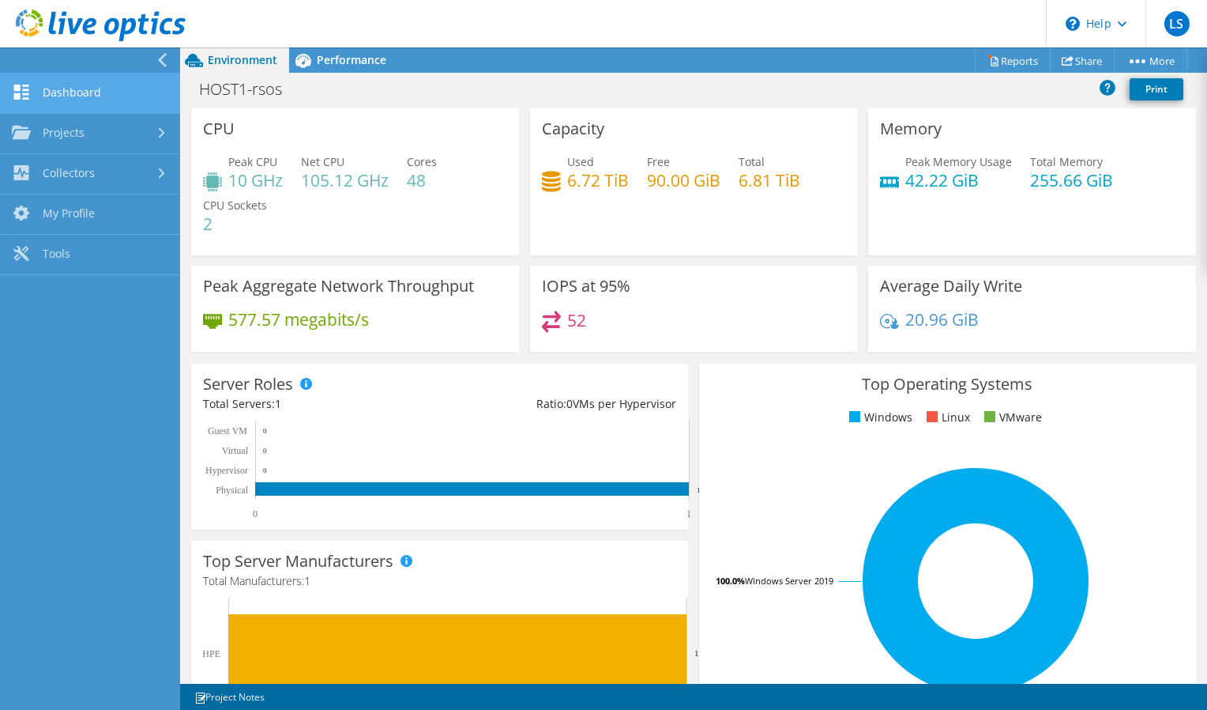
click at [105, 96] on link "Dashboard" at bounding box center [90, 93] width 180 height 40
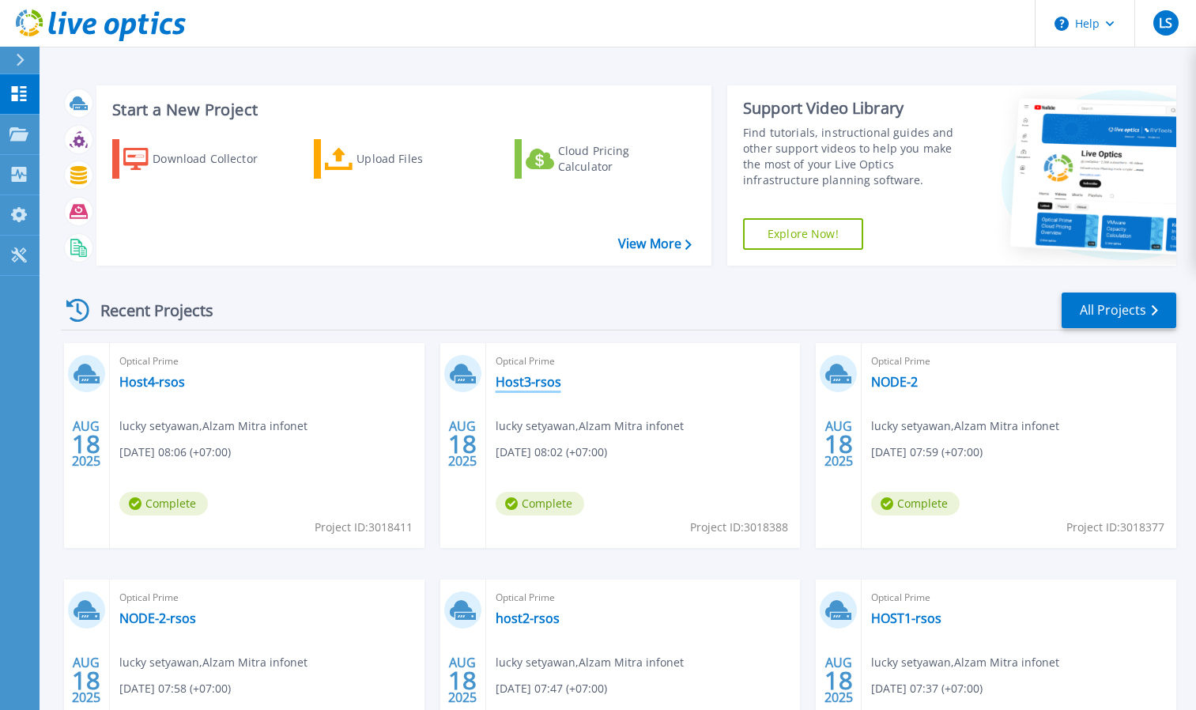
click at [537, 385] on link "Host3-rsos" at bounding box center [528, 382] width 66 height 16
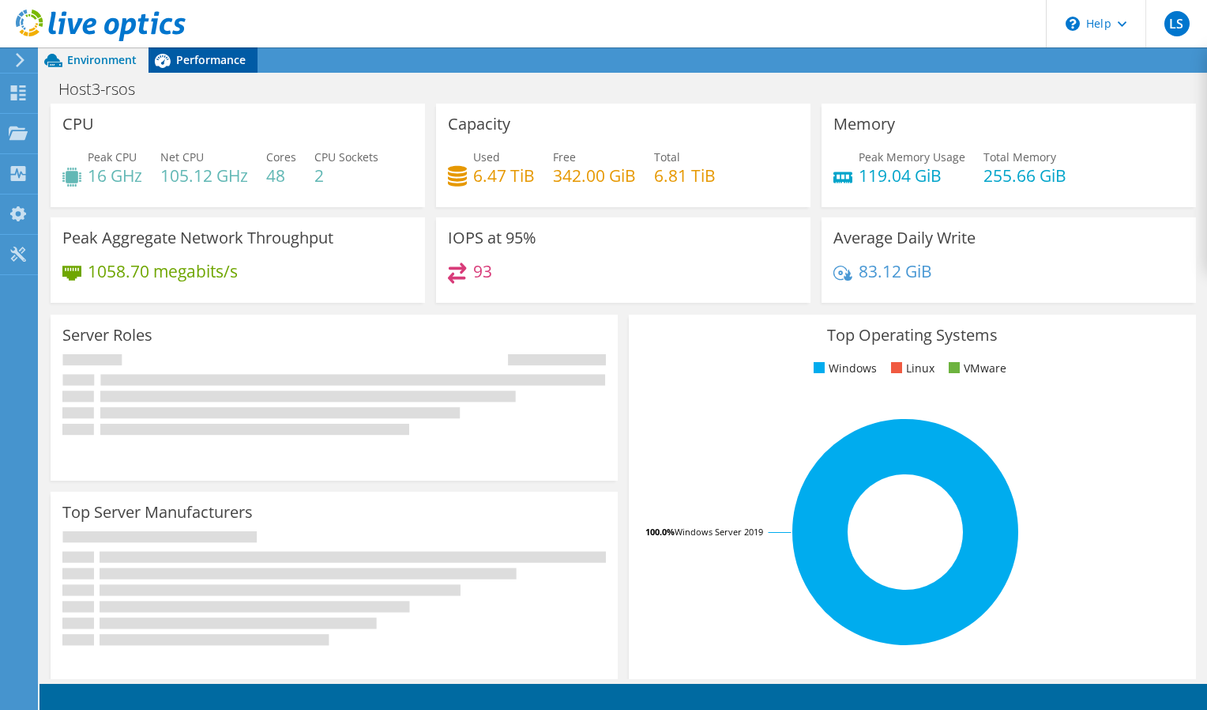
click at [194, 61] on span "Performance" at bounding box center [211, 59] width 70 height 15
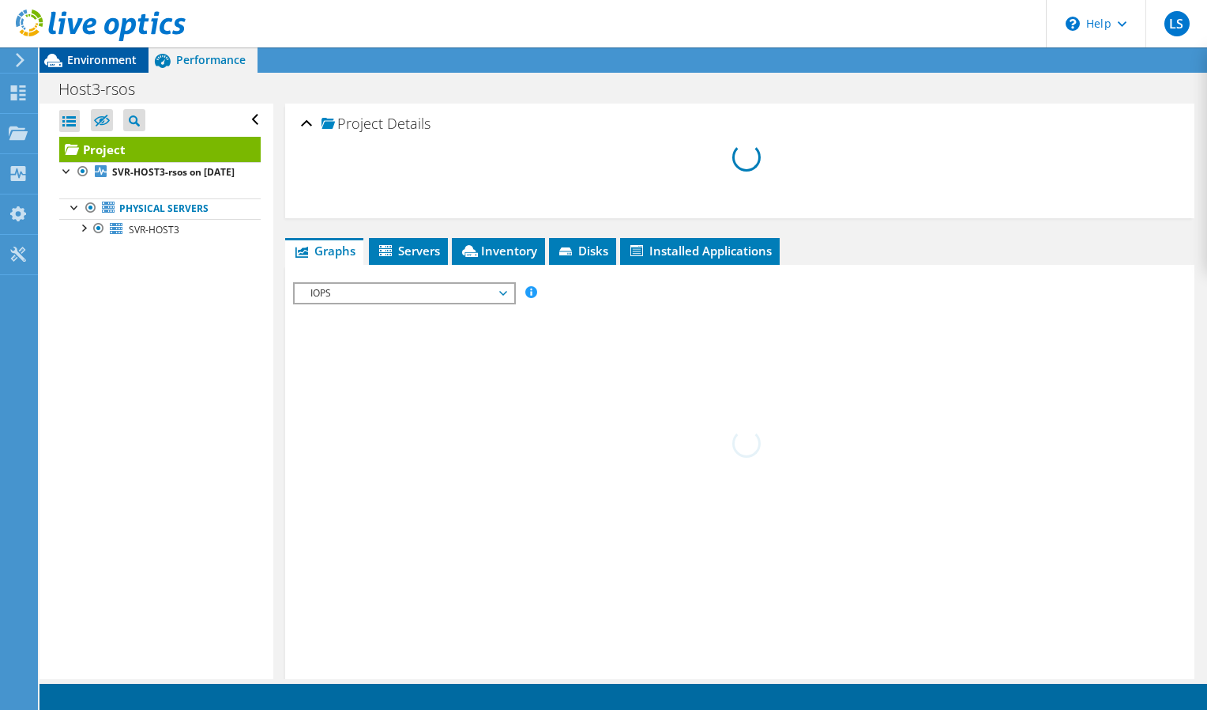
click at [113, 62] on span "Environment" at bounding box center [102, 59] width 70 height 15
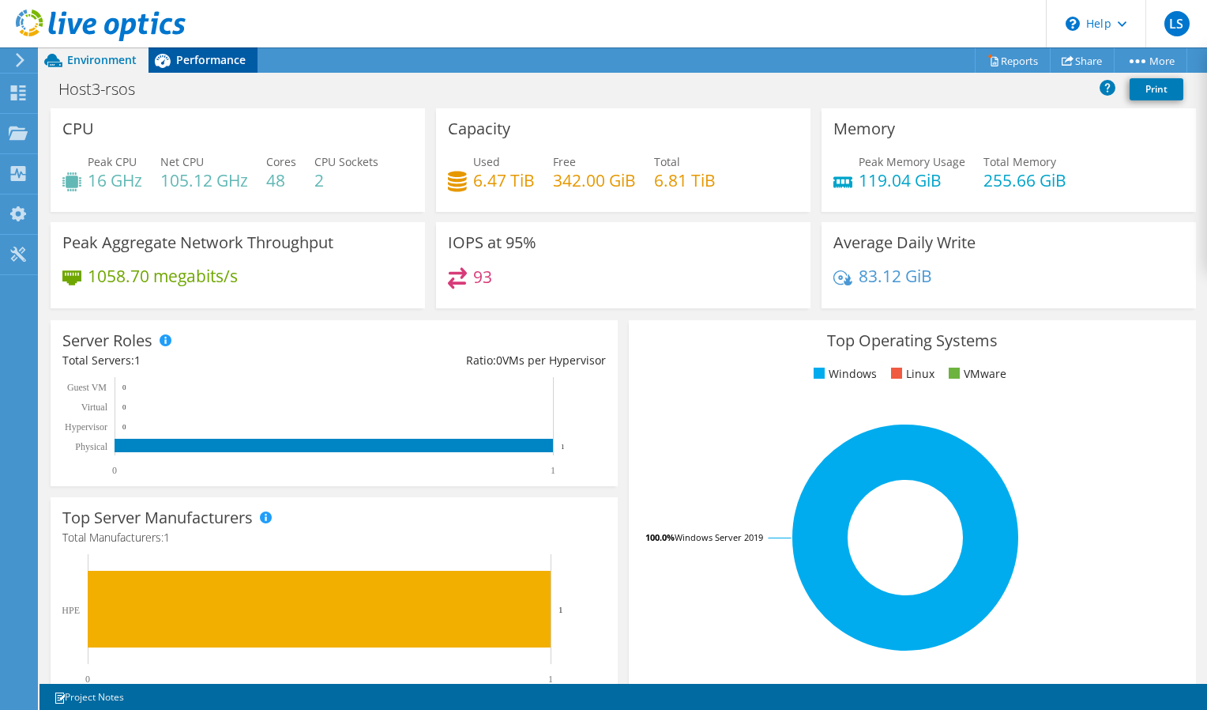
click at [189, 55] on span "Performance" at bounding box center [211, 59] width 70 height 15
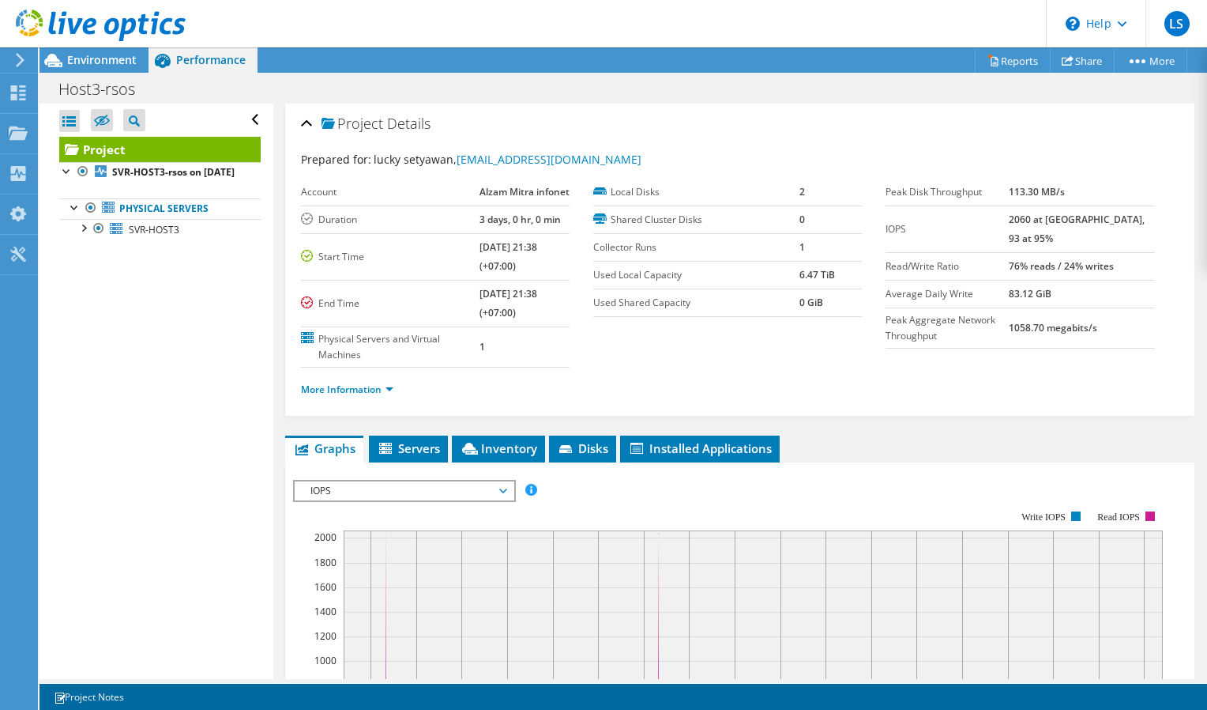
click at [396, 483] on span "IOPS" at bounding box center [404, 490] width 203 height 19
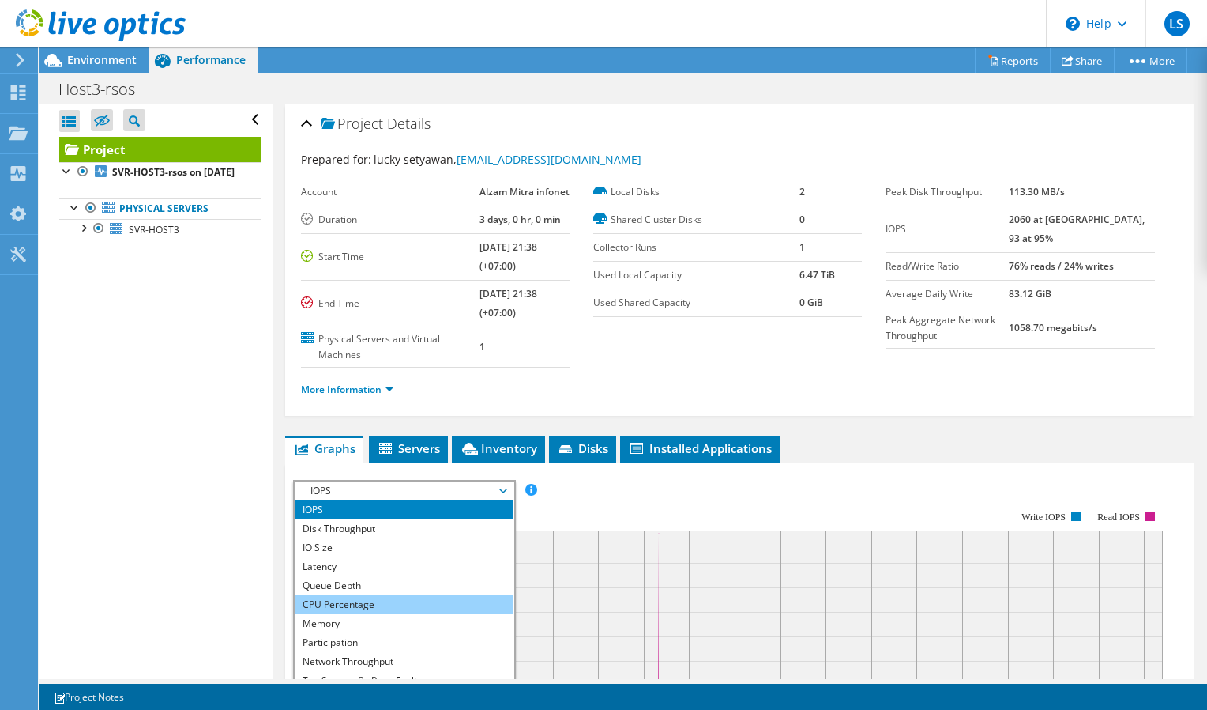
click at [358, 597] on li "CPU Percentage" at bounding box center [404, 604] width 219 height 19
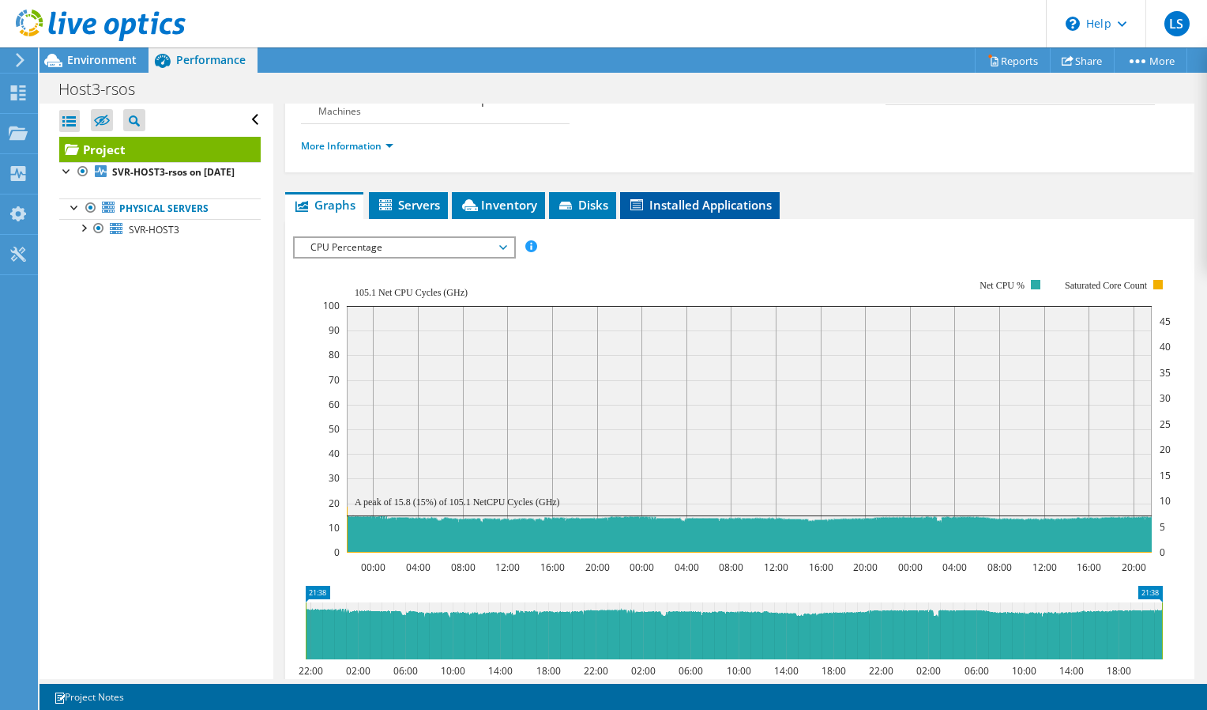
scroll to position [237, 0]
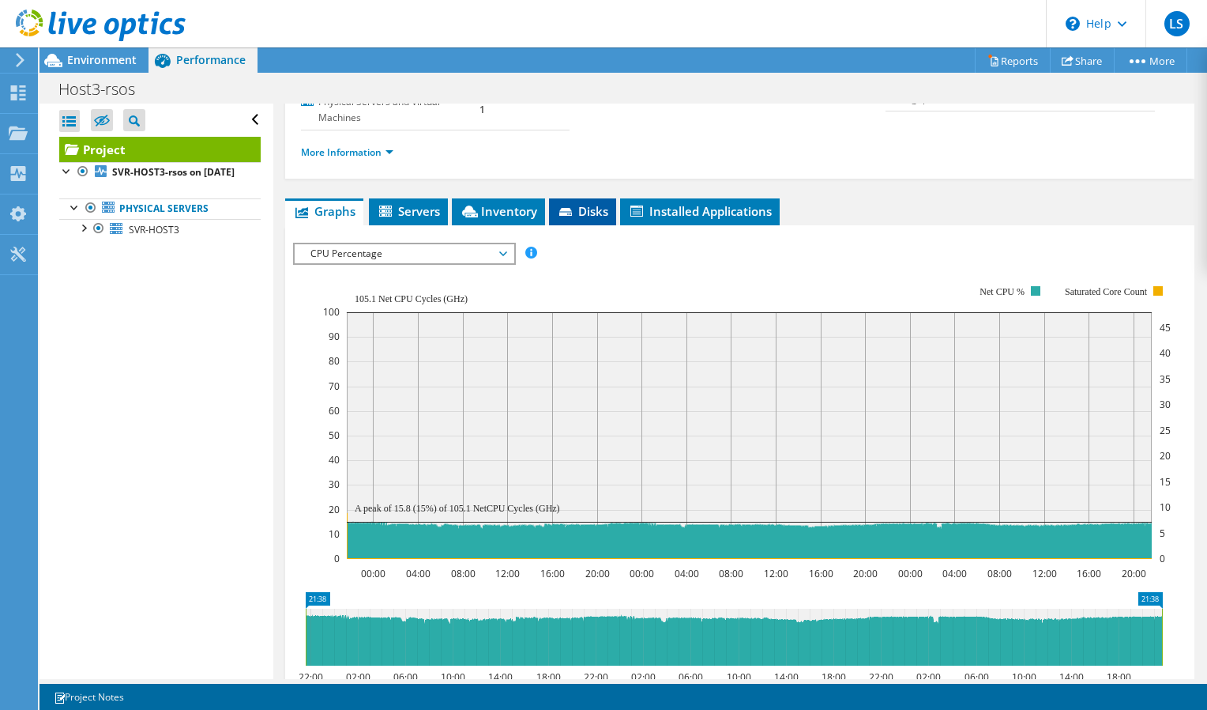
click at [607, 220] on li "Disks" at bounding box center [582, 211] width 67 height 27
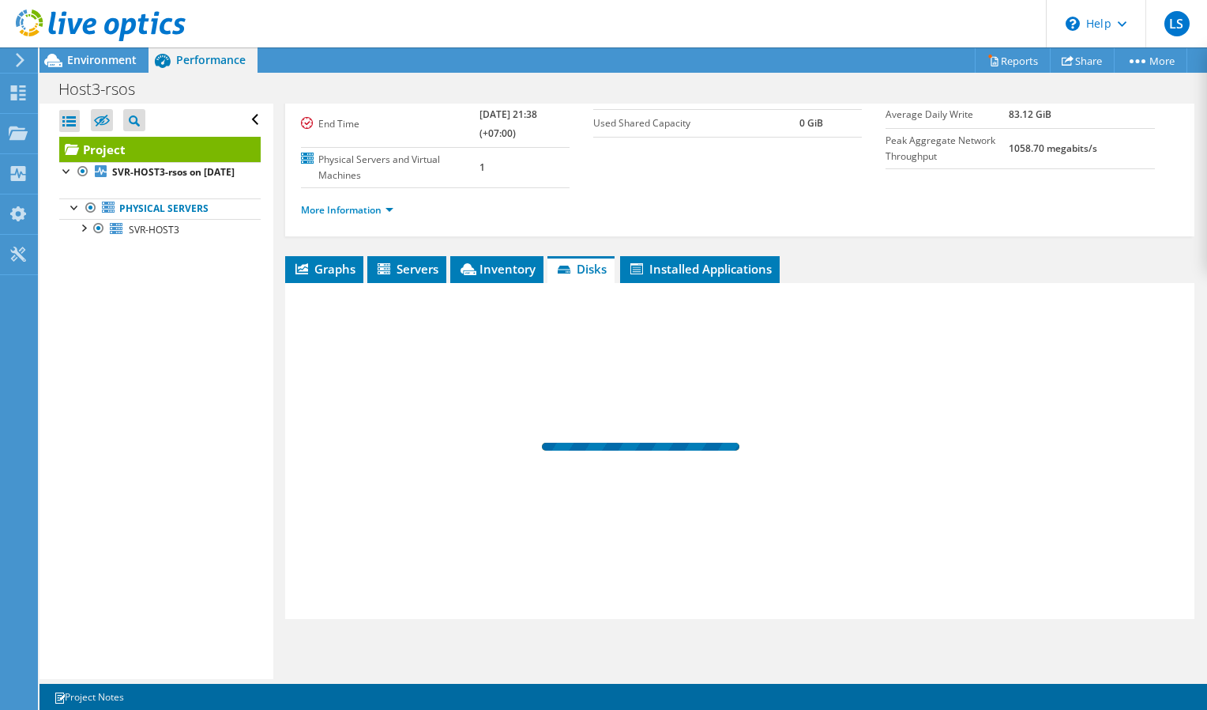
scroll to position [179, 0]
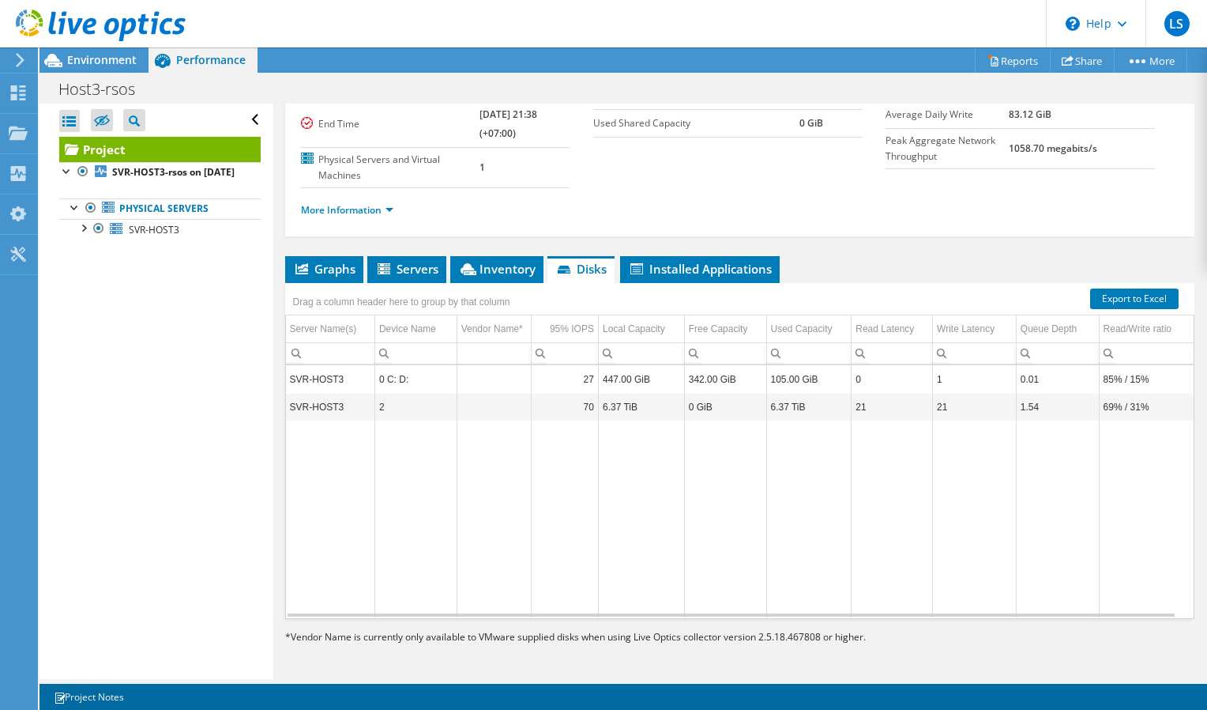
click at [1049, 410] on td "1.54" at bounding box center [1057, 407] width 83 height 28
click at [710, 270] on span "Installed Applications" at bounding box center [700, 269] width 144 height 16
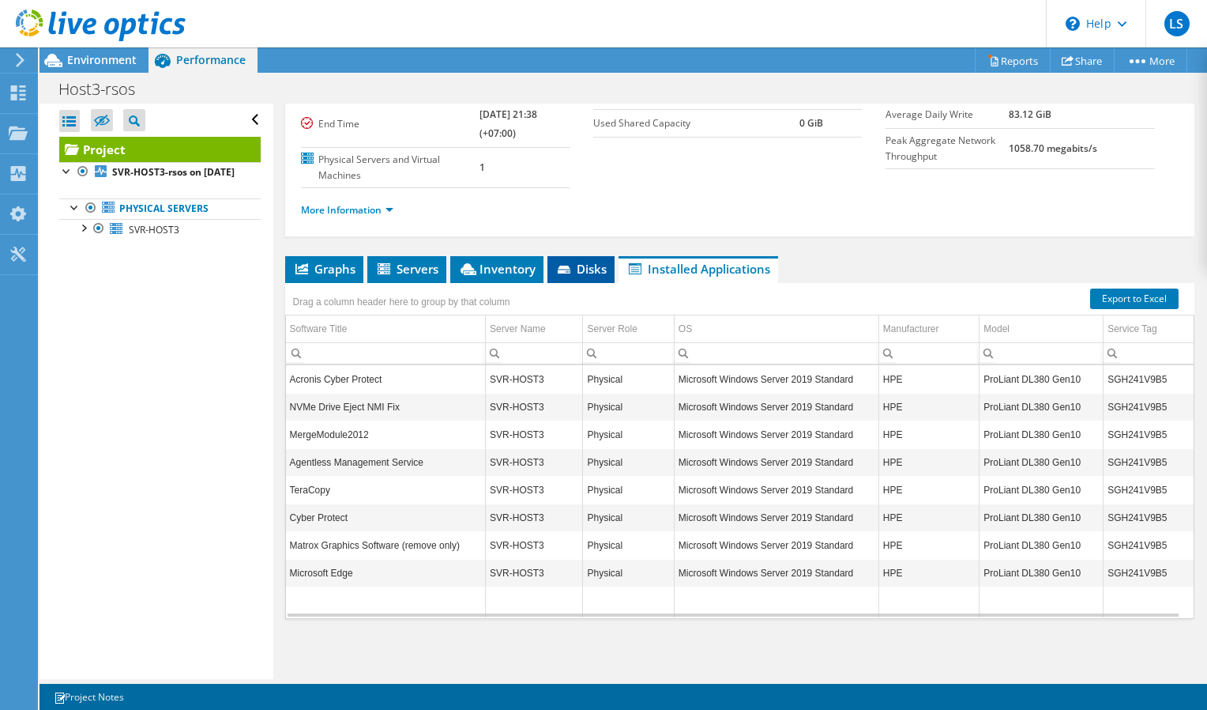
click at [601, 273] on span "Disks" at bounding box center [581, 269] width 51 height 16
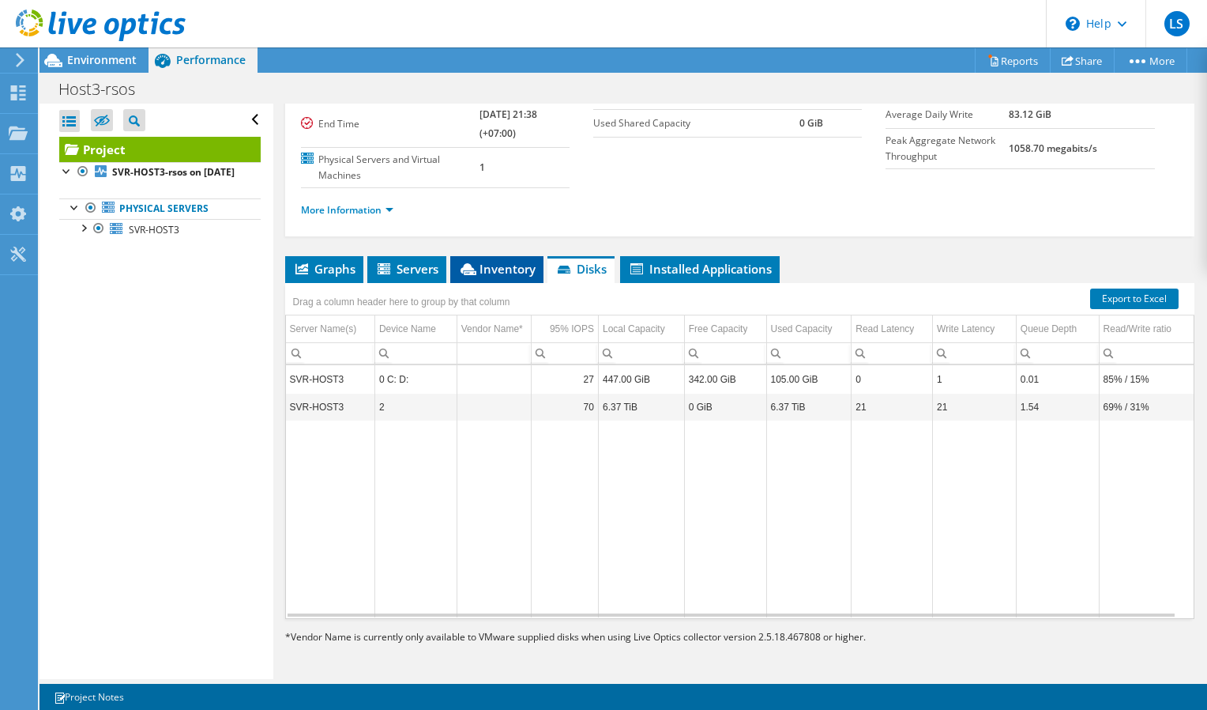
click at [515, 261] on span "Inventory" at bounding box center [496, 269] width 77 height 16
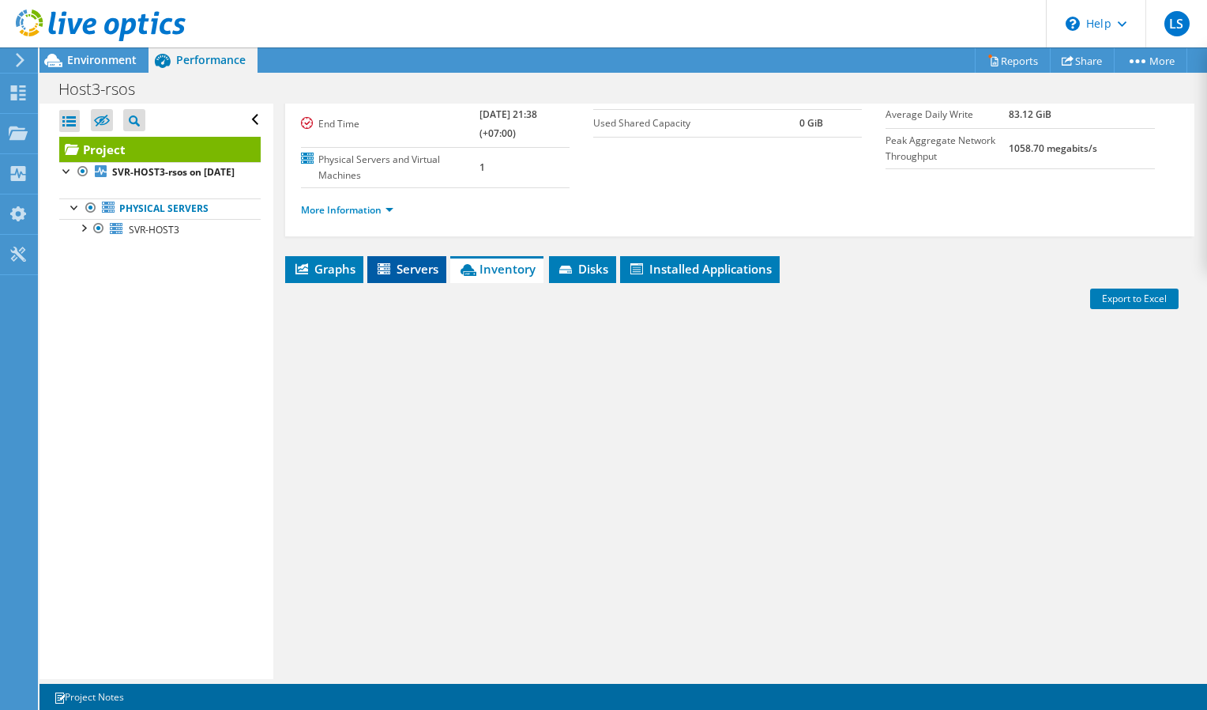
click at [429, 273] on span "Servers" at bounding box center [406, 269] width 63 height 16
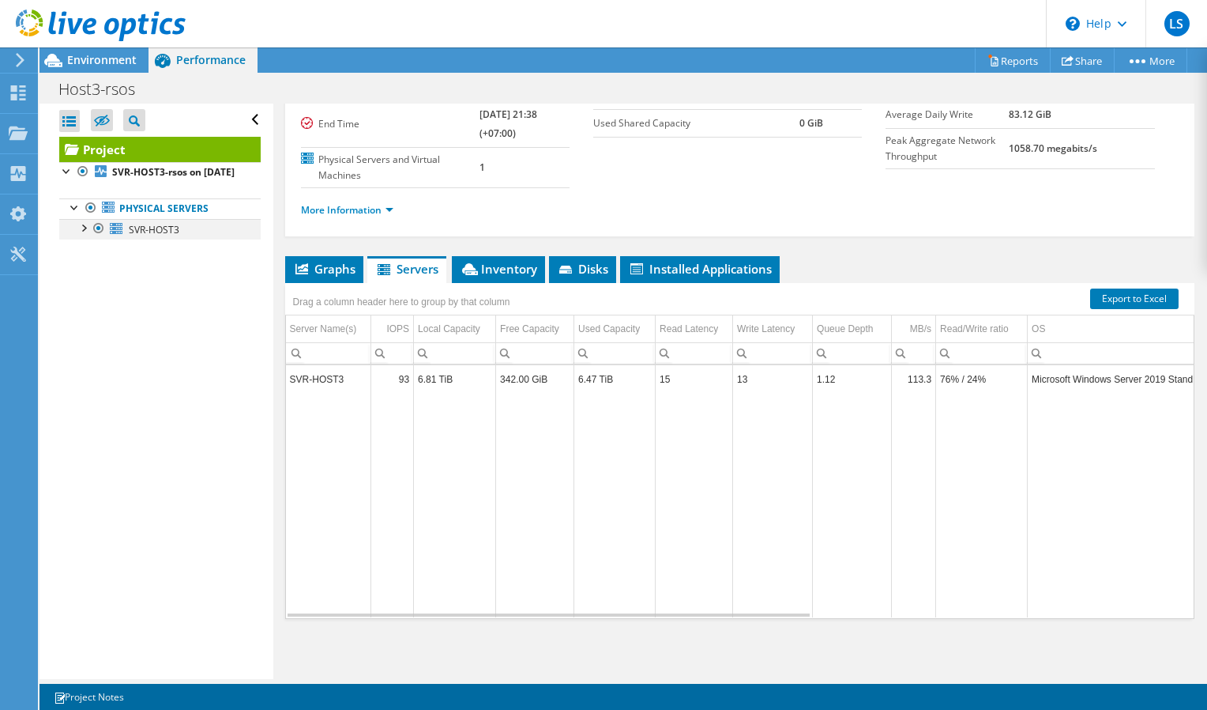
click at [81, 235] on div at bounding box center [83, 227] width 16 height 16
click at [96, 297] on div at bounding box center [91, 289] width 16 height 16
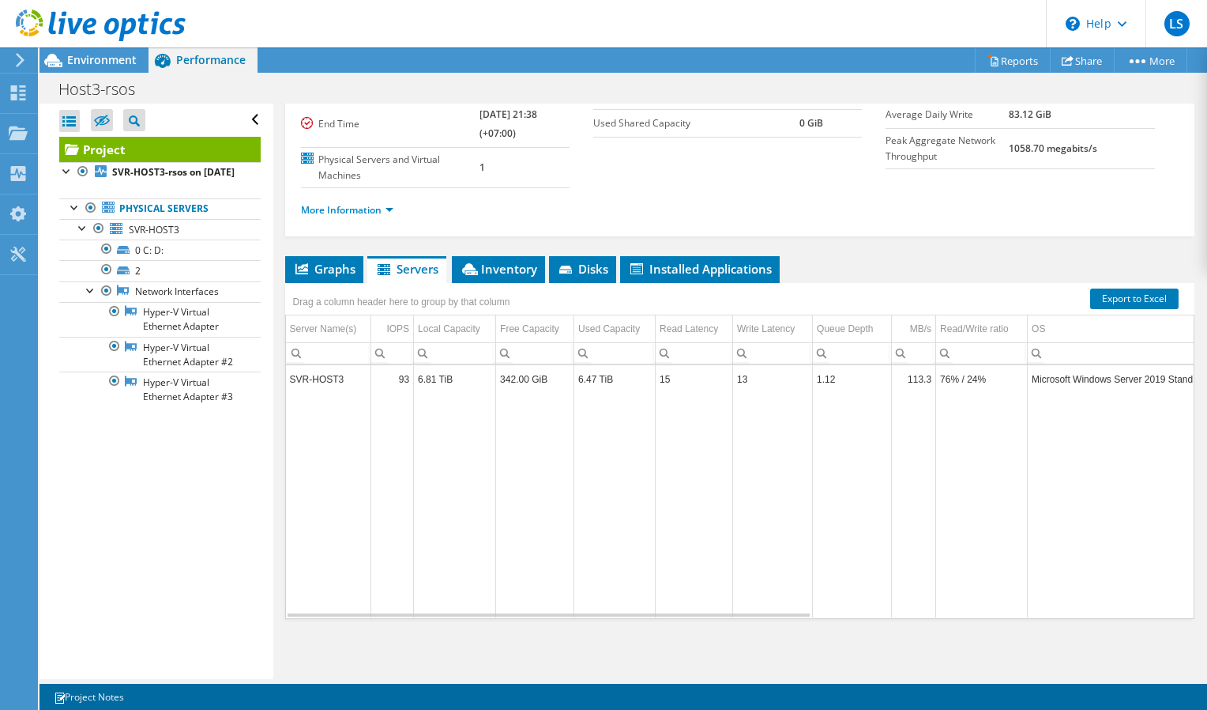
click at [23, 58] on icon at bounding box center [20, 60] width 12 height 14
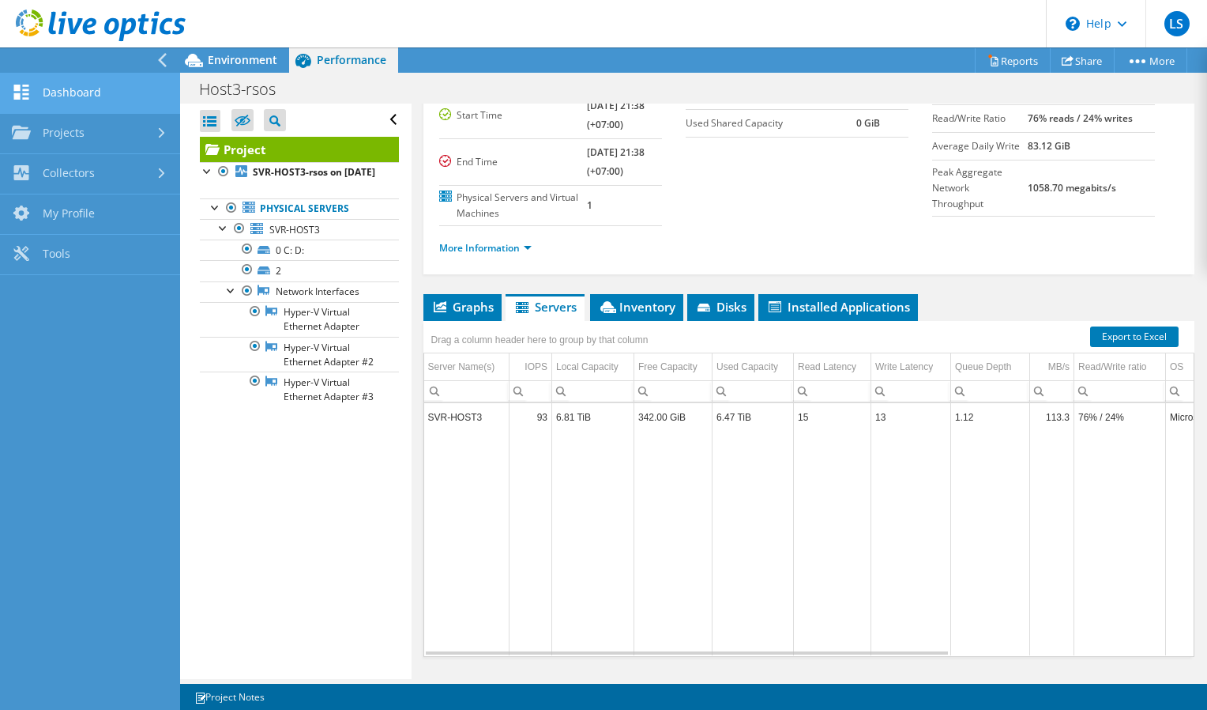
click at [55, 92] on link "Dashboard" at bounding box center [90, 93] width 180 height 40
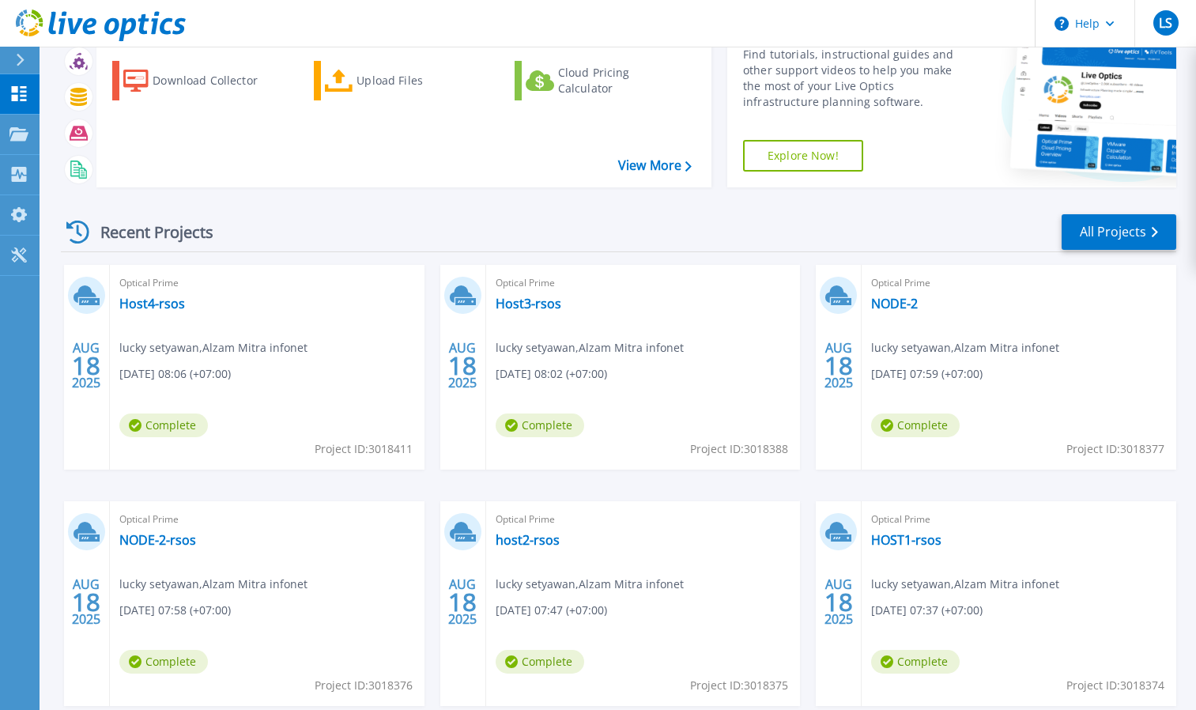
scroll to position [79, 0]
click at [531, 537] on link "host2-rsos" at bounding box center [527, 539] width 64 height 16
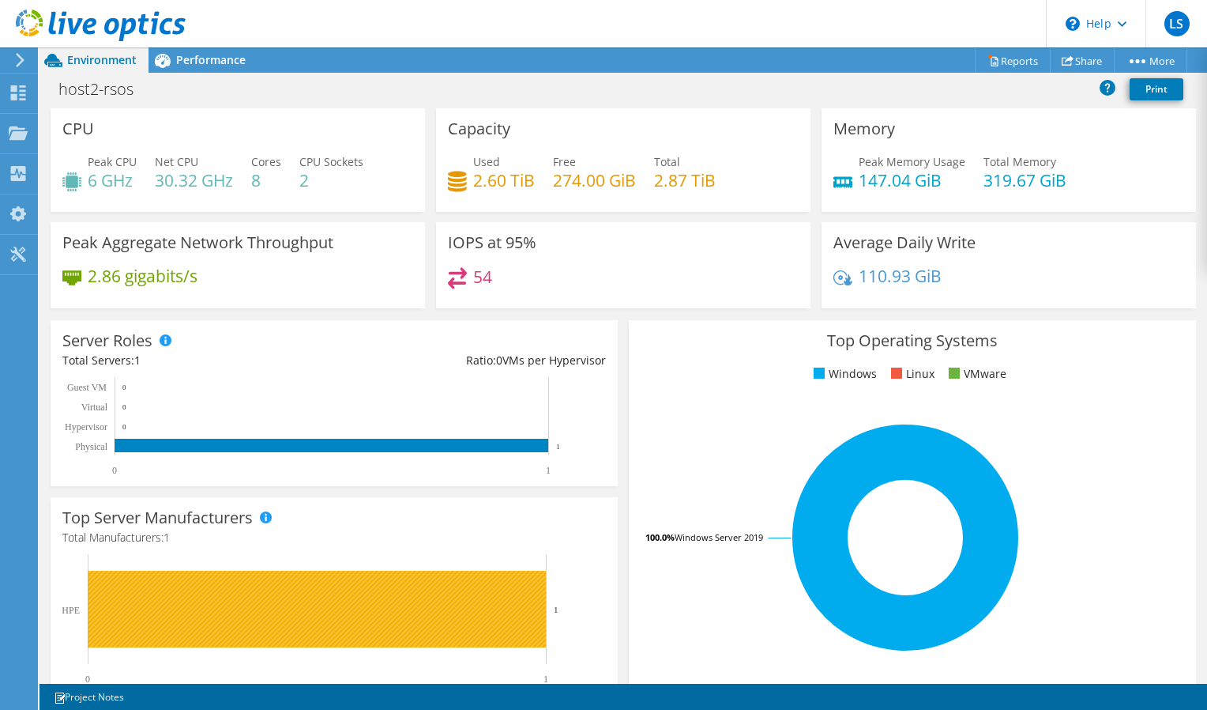
scroll to position [316, 0]
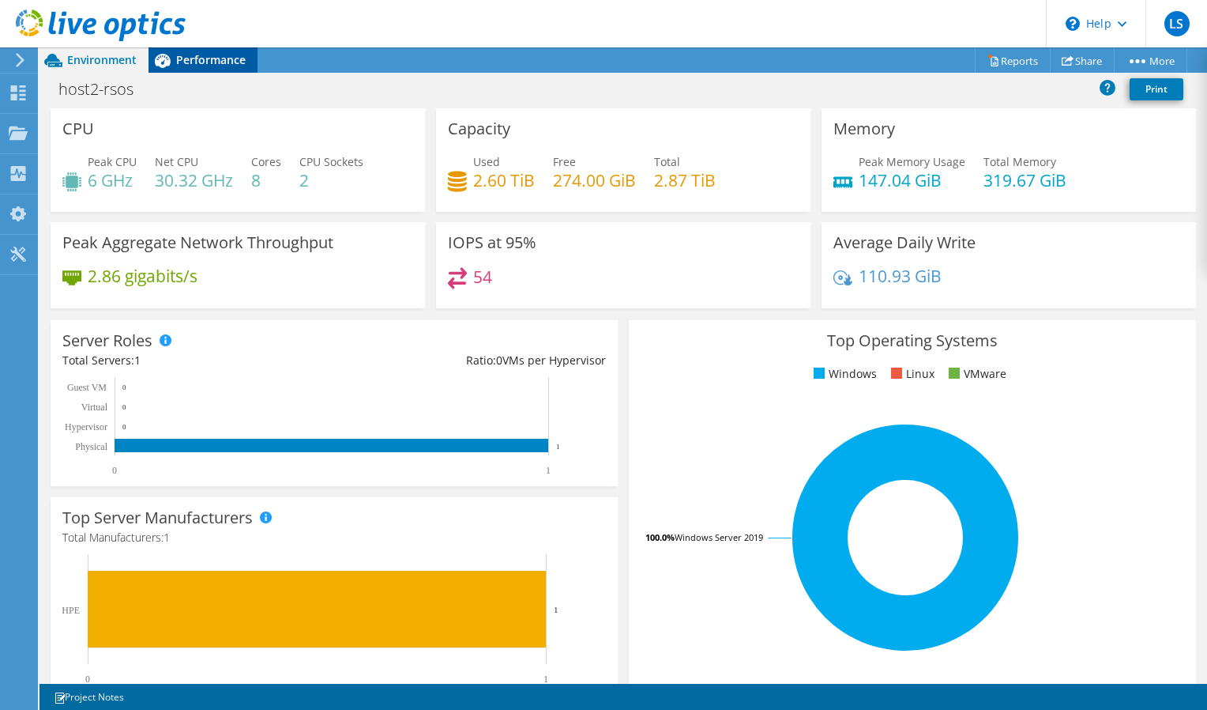
click at [207, 69] on div "Performance" at bounding box center [203, 59] width 109 height 25
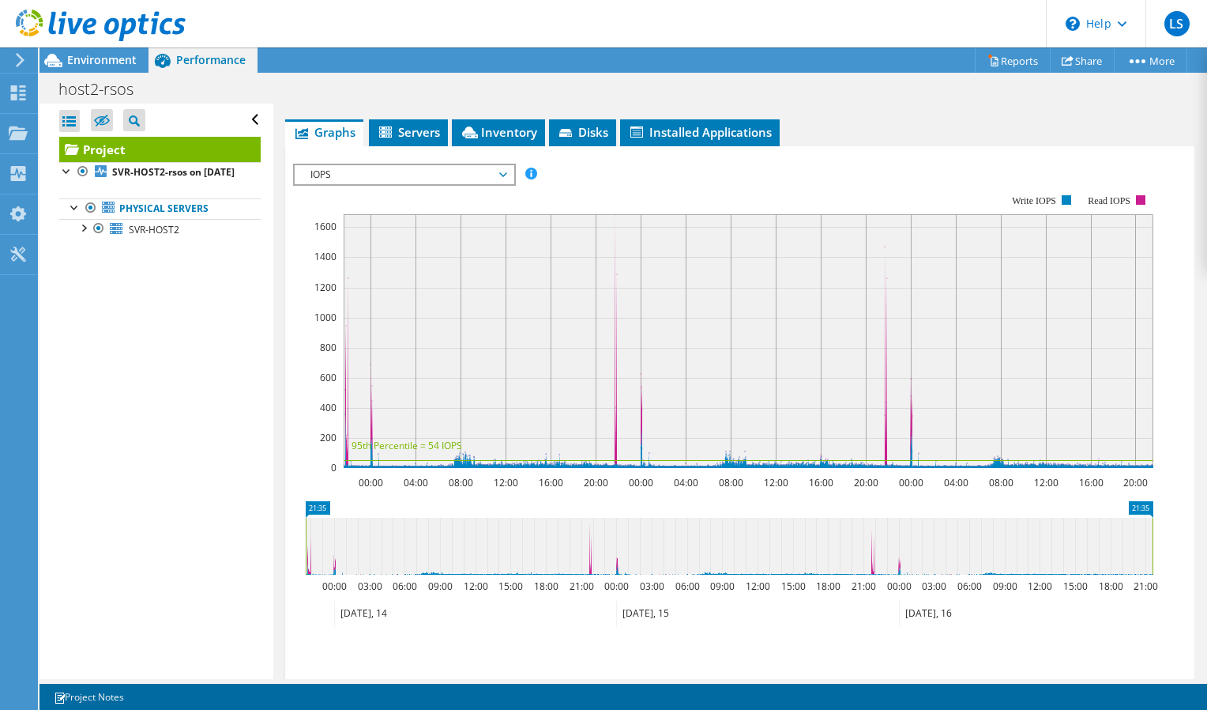
click at [411, 179] on span "IOPS" at bounding box center [404, 174] width 203 height 19
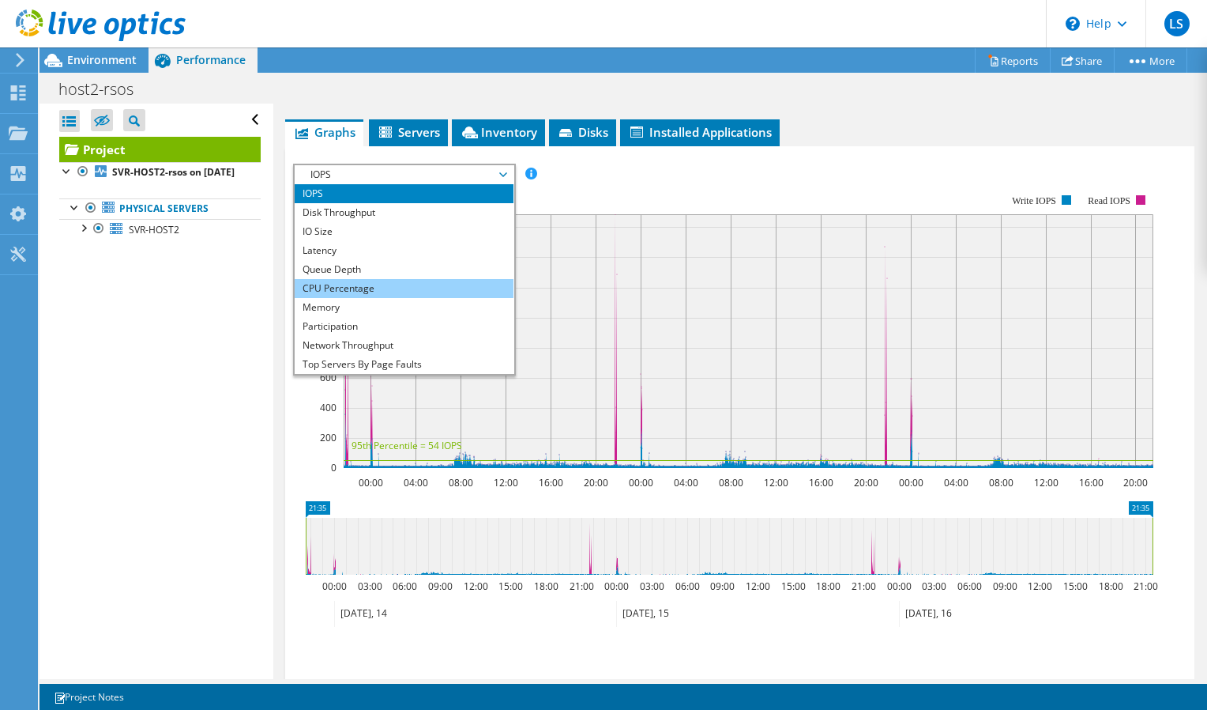
click at [355, 279] on li "CPU Percentage" at bounding box center [404, 288] width 219 height 19
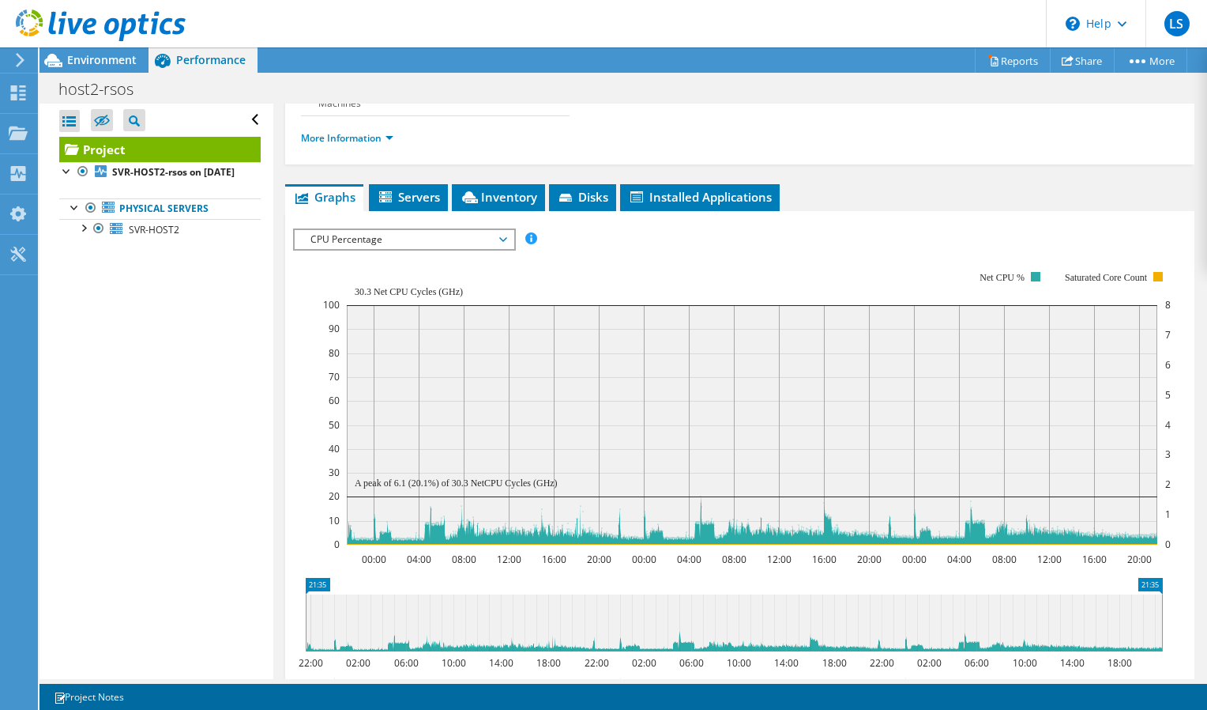
scroll to position [224, 0]
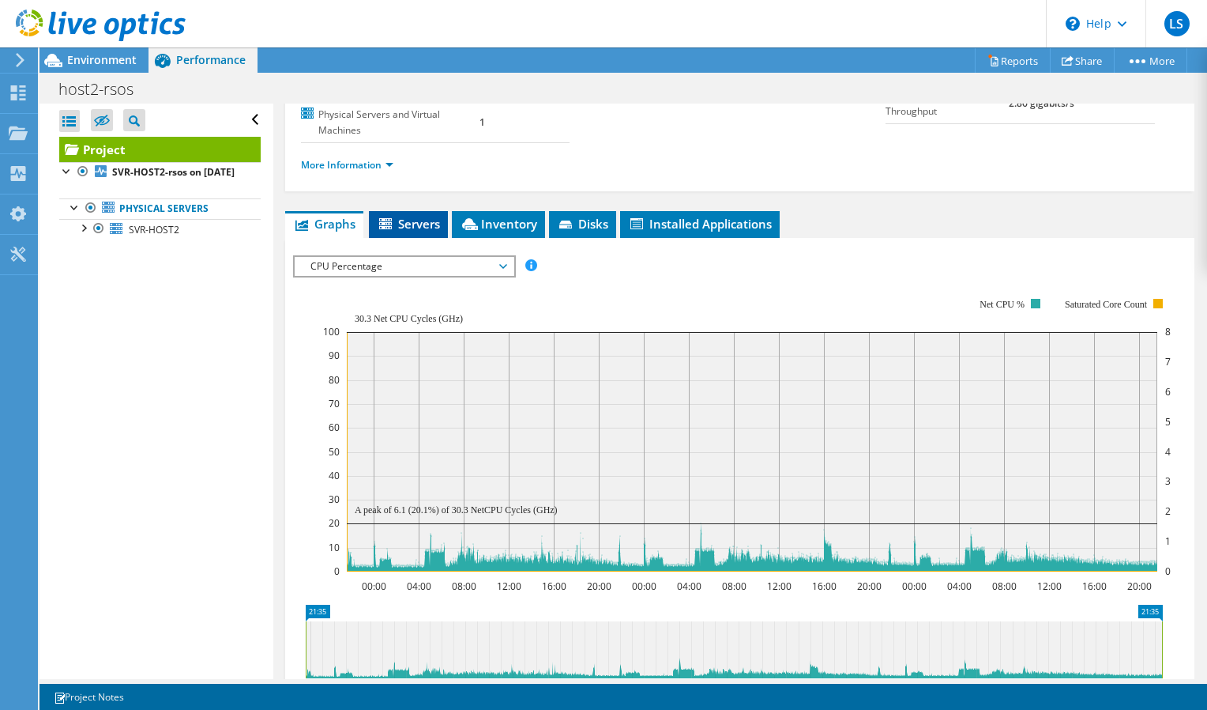
click at [416, 211] on li "Servers" at bounding box center [408, 224] width 79 height 27
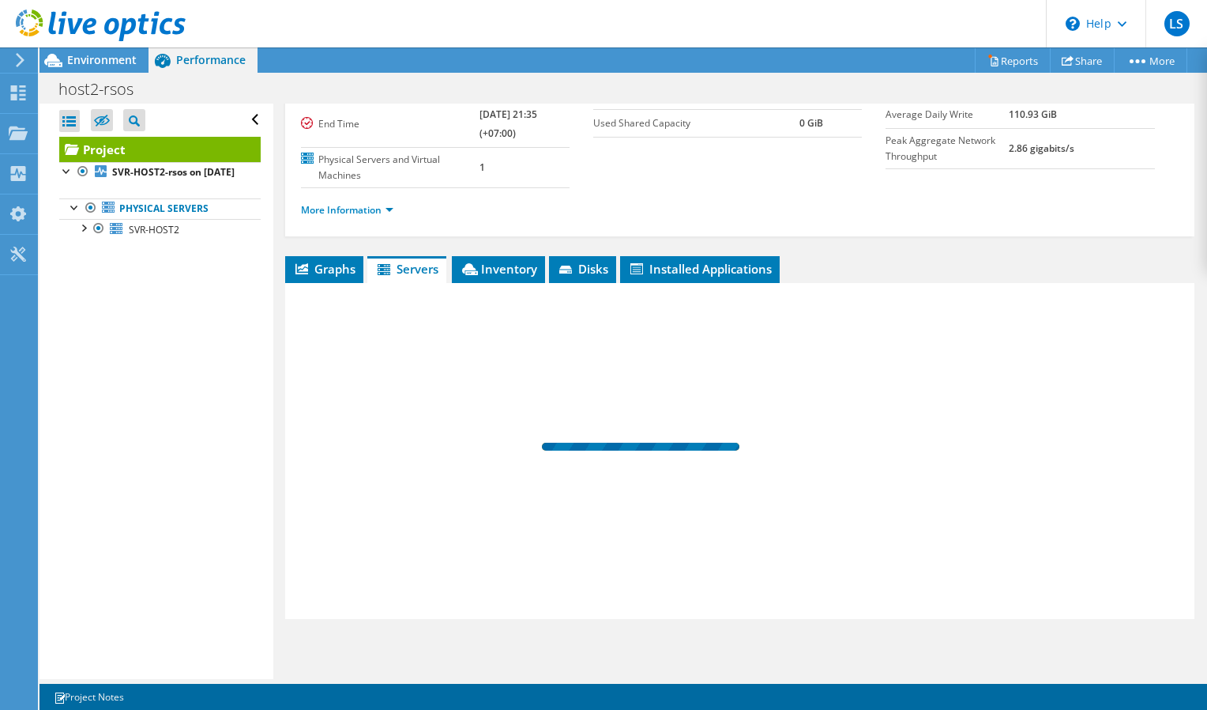
scroll to position [179, 0]
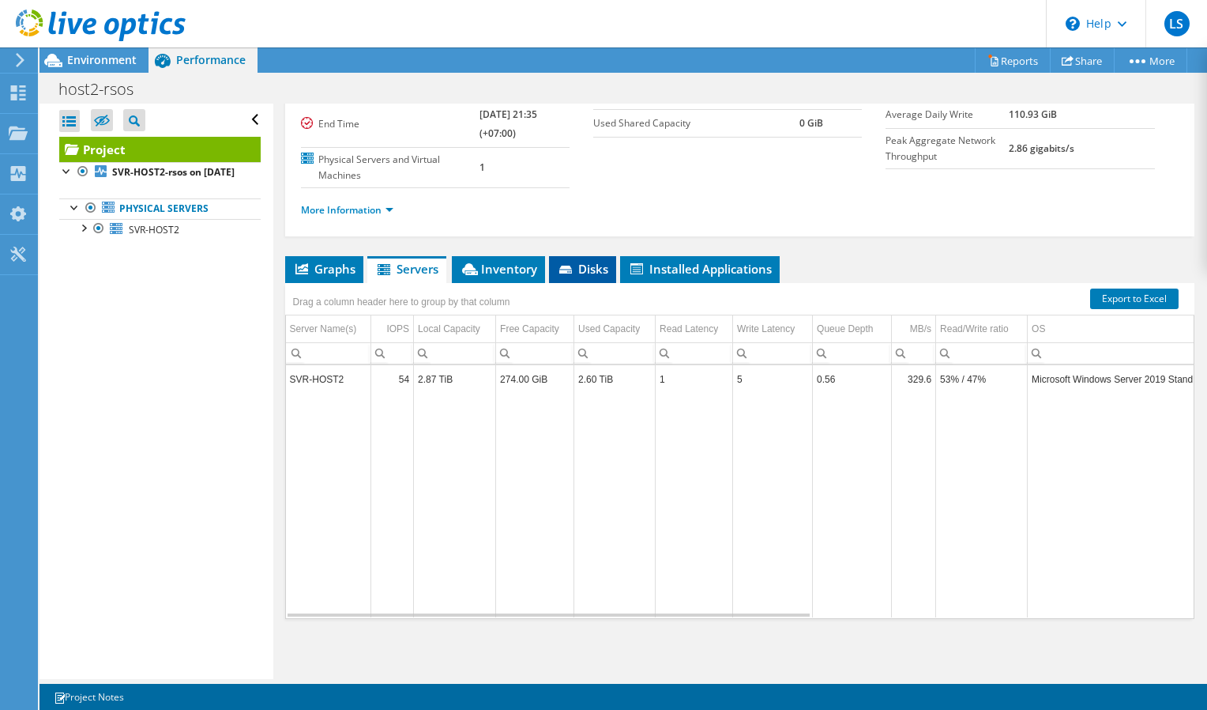
click at [588, 272] on span "Disks" at bounding box center [582, 269] width 51 height 16
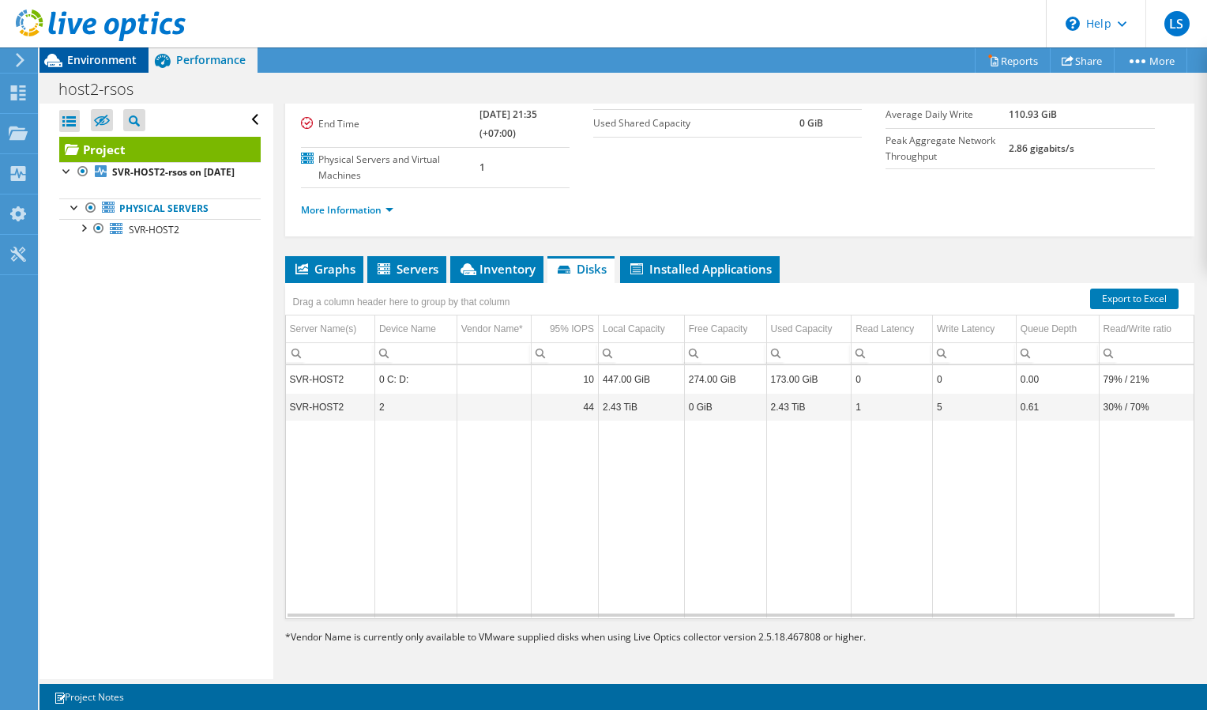
click at [72, 55] on span "Environment" at bounding box center [102, 59] width 70 height 15
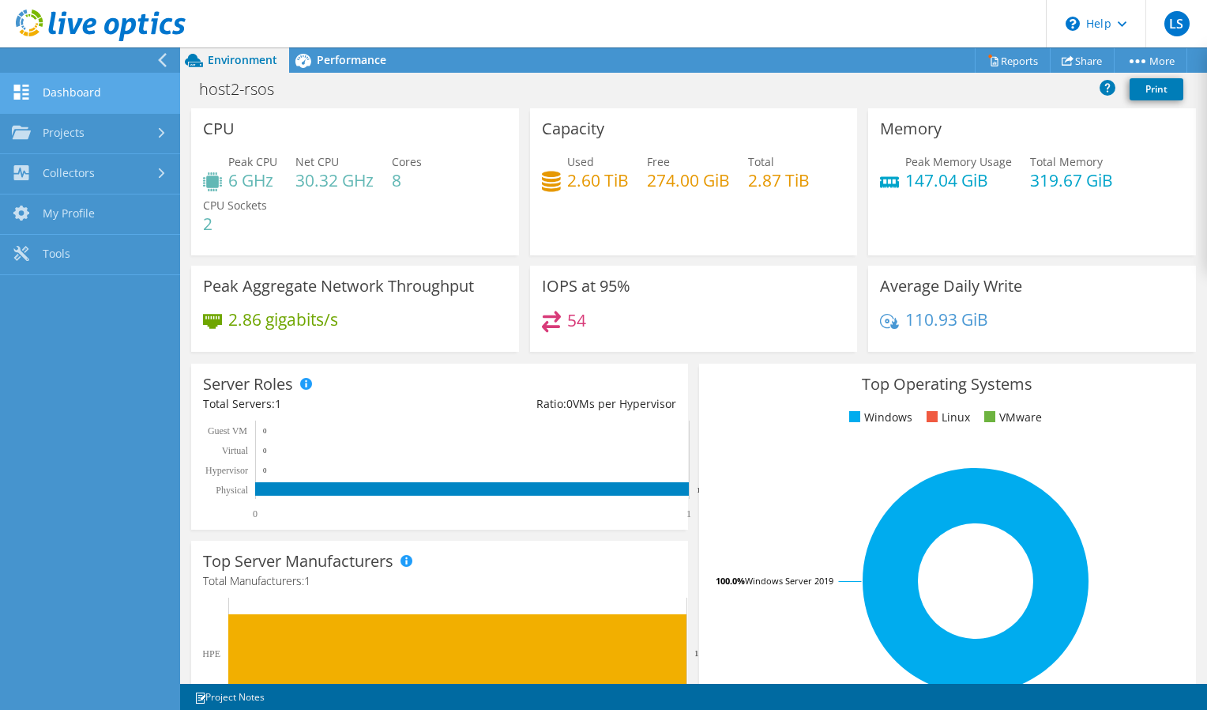
click at [44, 89] on link "Dashboard" at bounding box center [90, 93] width 180 height 40
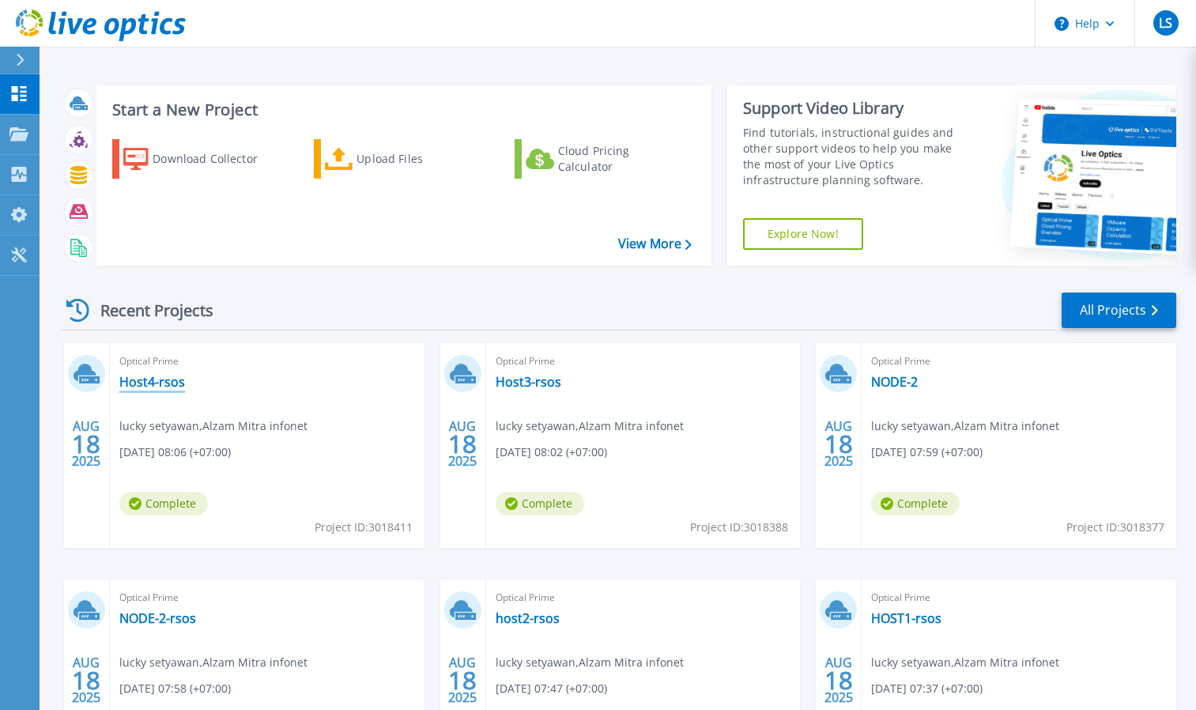
click at [163, 379] on link "Host4-rsos" at bounding box center [152, 382] width 66 height 16
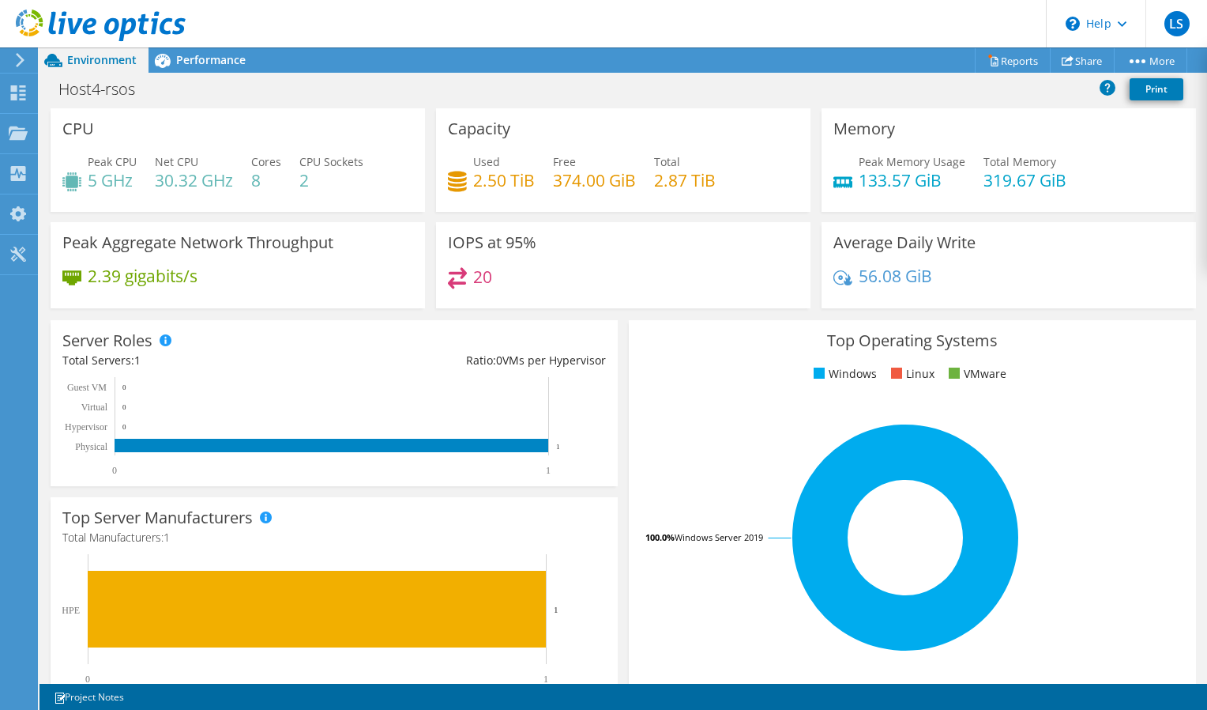
scroll to position [79, 0]
click at [208, 63] on span "Performance" at bounding box center [211, 59] width 70 height 15
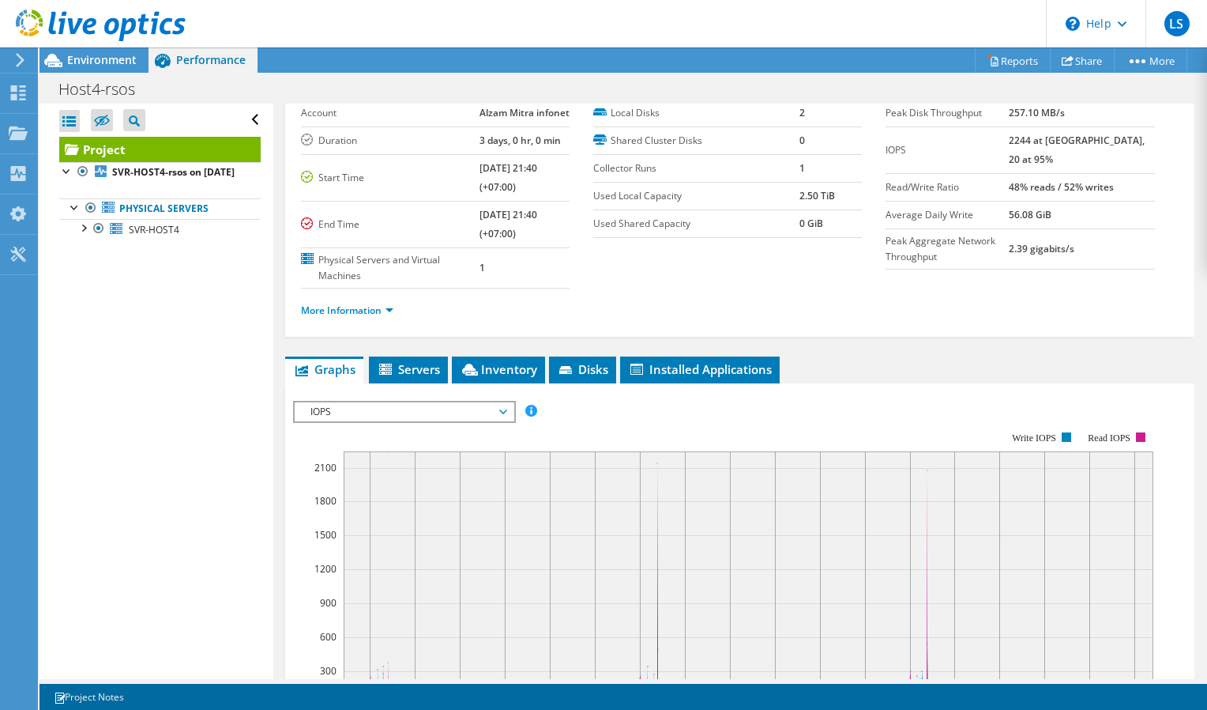
click at [391, 395] on div "IOPS Disk Throughput IO Size Latency Queue Depth CPU Percentage Memory Page Fau…" at bounding box center [740, 667] width 894 height 548
click at [384, 422] on div "IOPS IOPS Disk Throughput IO Size Latency Queue Depth CPU Percentage Memory Pag…" at bounding box center [404, 412] width 223 height 22
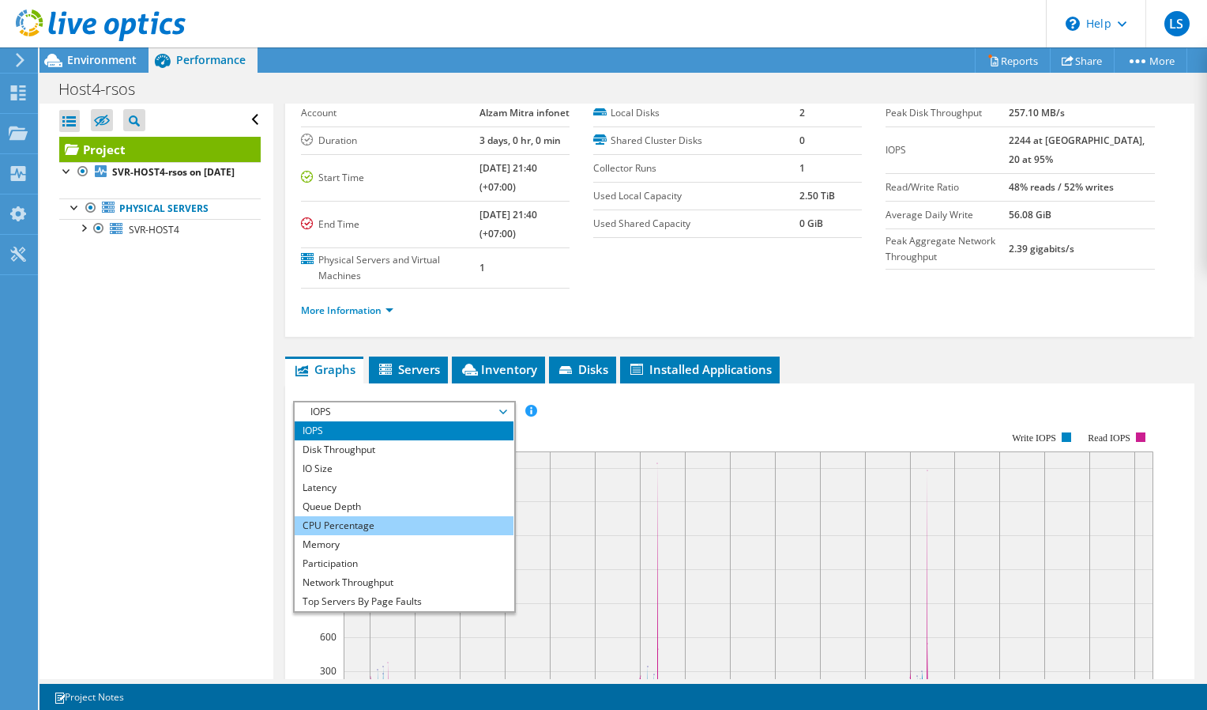
click at [353, 522] on li "CPU Percentage" at bounding box center [404, 525] width 219 height 19
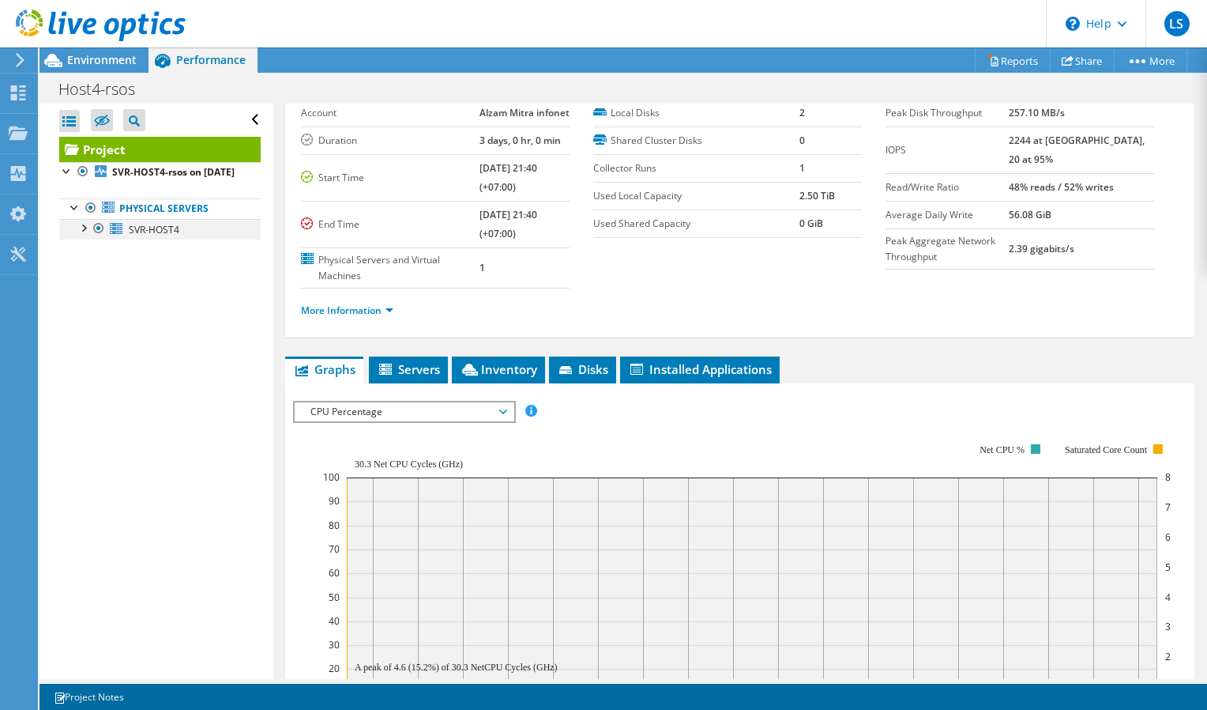
click at [82, 235] on div at bounding box center [83, 227] width 16 height 16
click at [95, 297] on div at bounding box center [91, 289] width 16 height 16
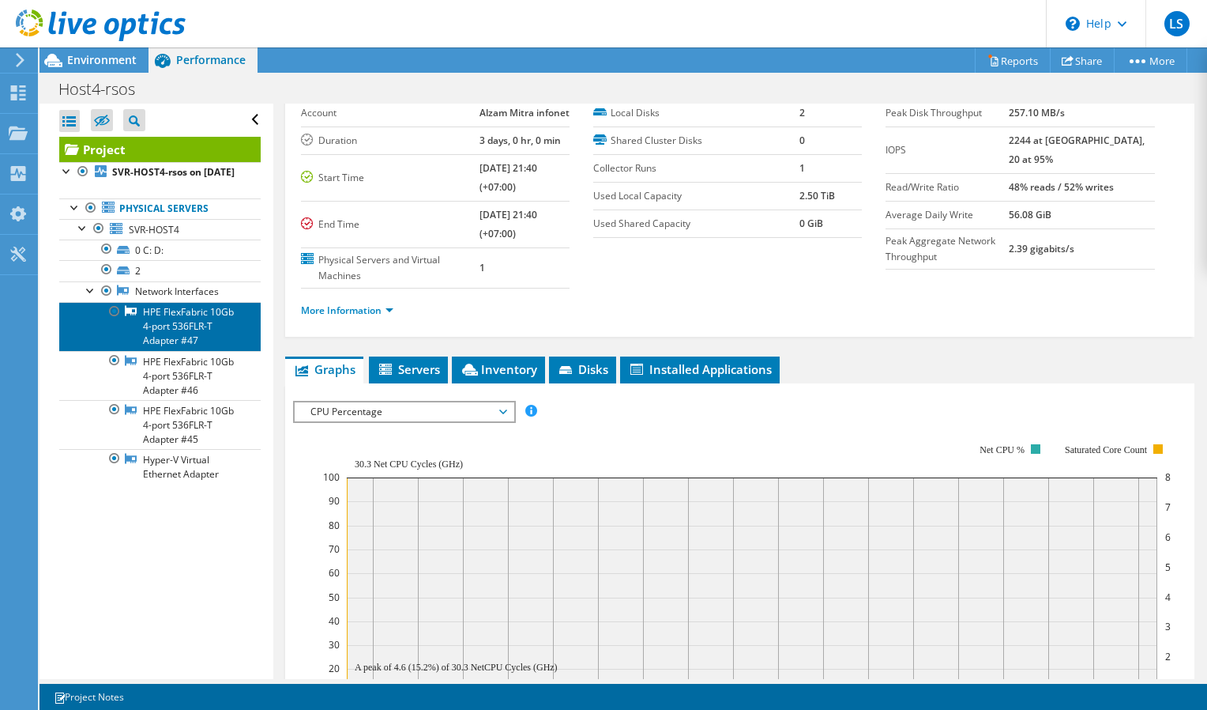
click at [161, 347] on link "HPE FlexFabric 10Gb 4-port 536FLR-T Adapter #47" at bounding box center [160, 326] width 202 height 49
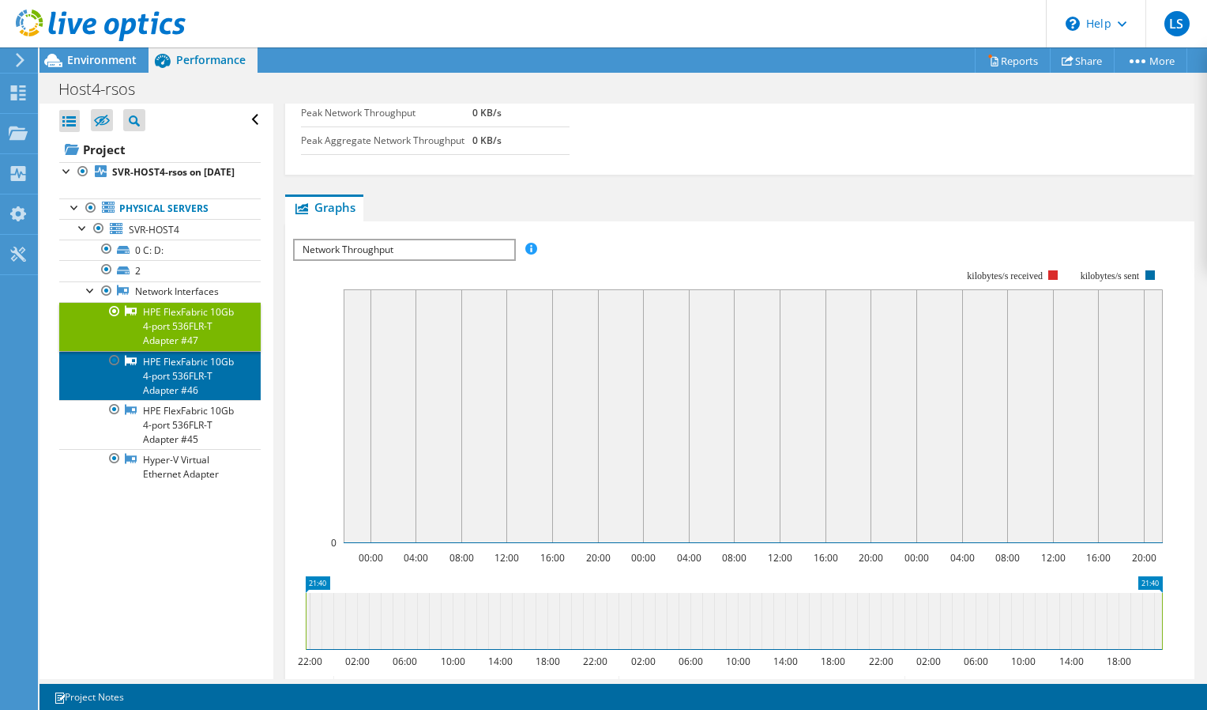
click at [162, 400] on link "HPE FlexFabric 10Gb 4-port 536FLR-T Adapter #46" at bounding box center [160, 375] width 202 height 49
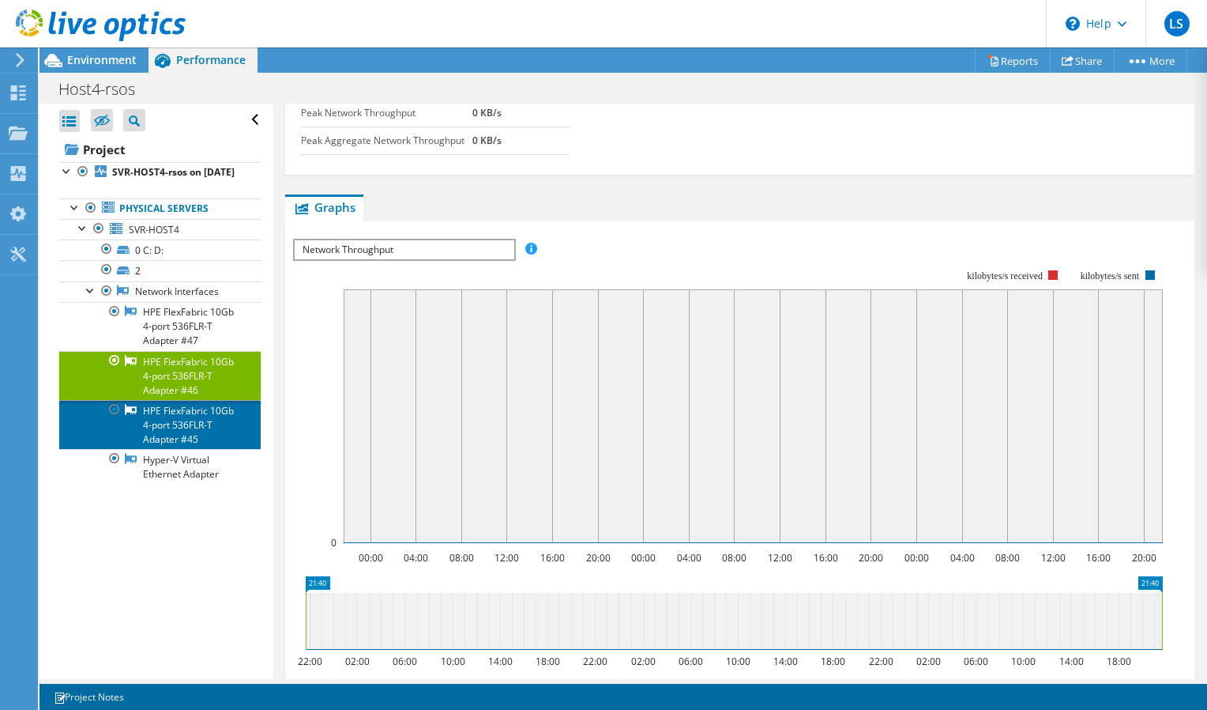
click at [162, 449] on link "HPE FlexFabric 10Gb 4-port 536FLR-T Adapter #45" at bounding box center [160, 424] width 202 height 49
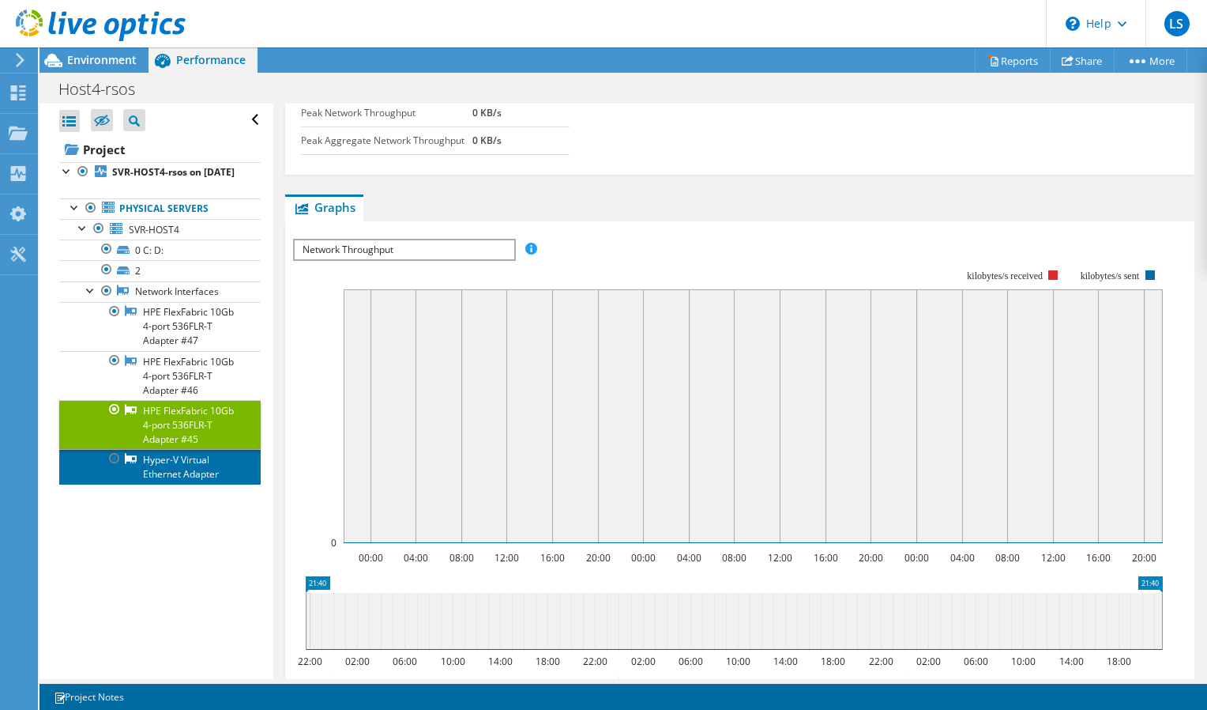
click at [156, 484] on link "Hyper-V Virtual Ethernet Adapter" at bounding box center [160, 466] width 202 height 35
